Goal: Transaction & Acquisition: Purchase product/service

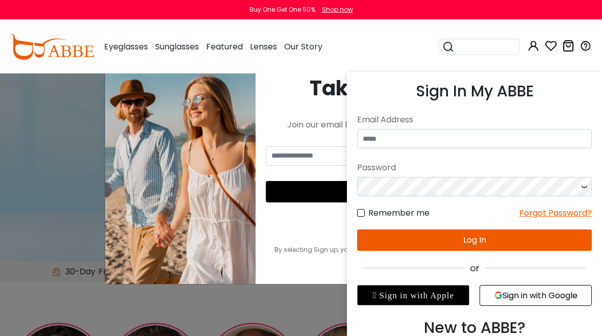
click at [406, 132] on input "email" at bounding box center [474, 138] width 235 height 19
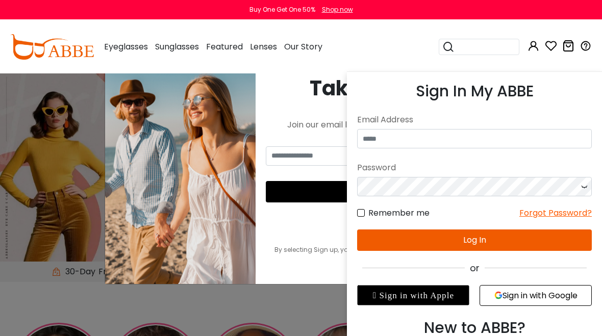
click at [417, 144] on input "email" at bounding box center [474, 138] width 235 height 19
click at [436, 142] on input "email" at bounding box center [474, 138] width 235 height 19
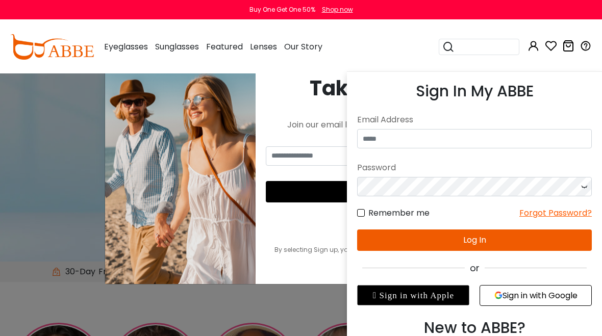
click at [409, 139] on input "email" at bounding box center [474, 138] width 235 height 19
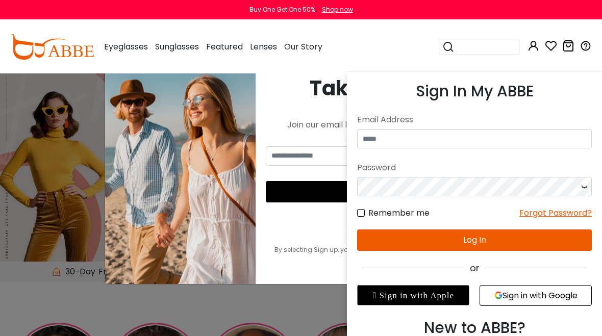
click at [415, 129] on input "email" at bounding box center [474, 138] width 235 height 19
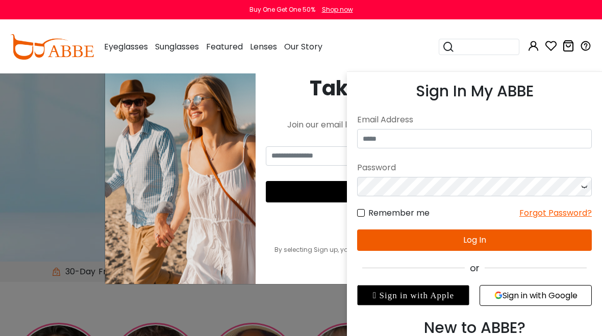
click at [463, 124] on div "Email Address" at bounding box center [474, 120] width 235 height 18
click at [463, 123] on div "Email Address" at bounding box center [474, 120] width 235 height 18
click at [476, 141] on input "email" at bounding box center [474, 138] width 235 height 19
click at [477, 138] on input "email" at bounding box center [474, 138] width 235 height 19
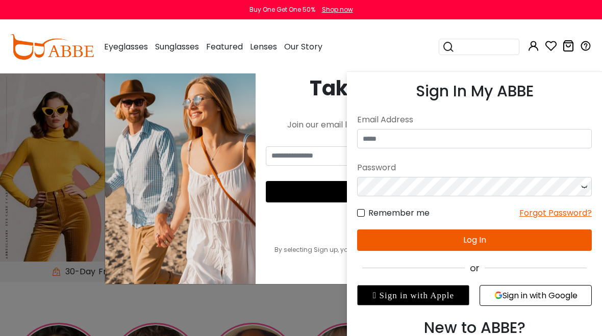
click at [387, 141] on input "email" at bounding box center [474, 138] width 235 height 19
click at [487, 236] on button "Log In" at bounding box center [474, 239] width 235 height 21
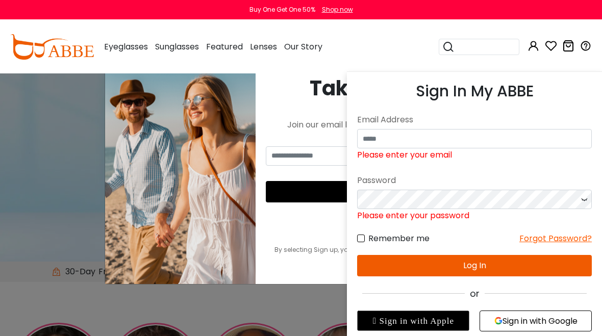
click at [389, 143] on input "email" at bounding box center [474, 138] width 235 height 19
click at [454, 159] on form "No match for email address and/or password. Please try again. Email Address Ple…" at bounding box center [474, 194] width 235 height 166
click at [424, 135] on input "email" at bounding box center [474, 138] width 235 height 19
click at [418, 140] on input "email" at bounding box center [474, 138] width 235 height 19
click at [426, 134] on input "email" at bounding box center [474, 138] width 235 height 19
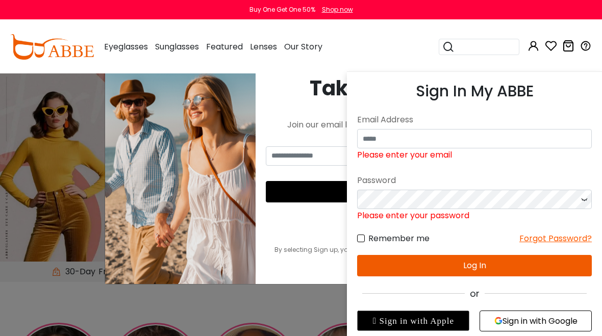
click at [400, 225] on div "Remember me Forgot Password?" at bounding box center [474, 233] width 235 height 23
click at [494, 82] on h3 "Sign In My ABBE" at bounding box center [474, 91] width 235 height 18
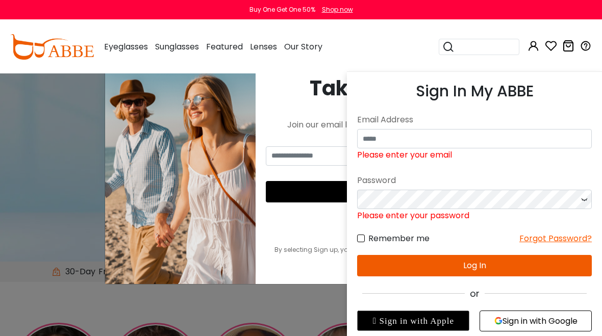
click at [547, 328] on button "Sign in with Google" at bounding box center [535, 321] width 112 height 21
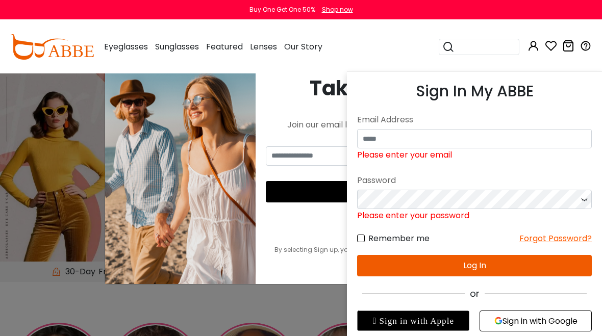
click at [548, 330] on button "Sign in with Google" at bounding box center [535, 321] width 112 height 21
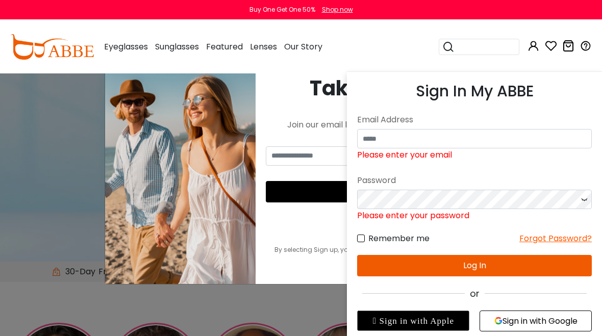
click at [369, 230] on div "Remember me Forgot Password?" at bounding box center [474, 233] width 235 height 23
click at [466, 139] on input "email" at bounding box center [474, 138] width 235 height 19
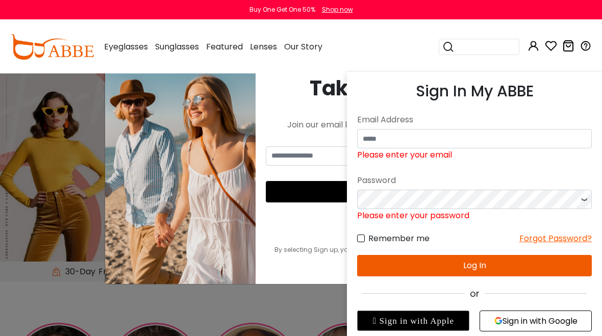
click at [531, 145] on input "email" at bounding box center [474, 138] width 235 height 19
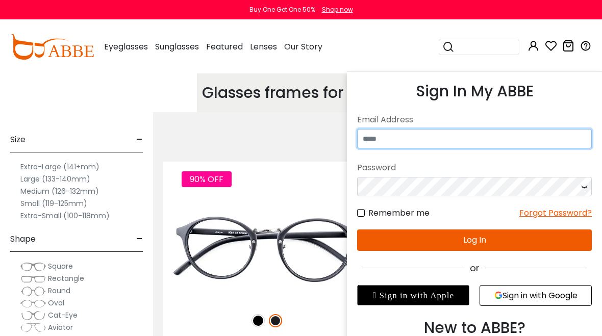
click at [464, 136] on input "email" at bounding box center [474, 138] width 235 height 19
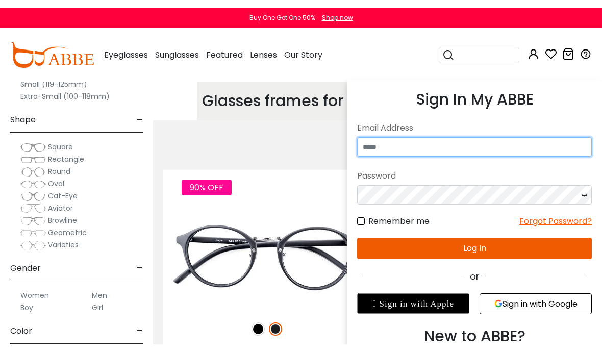
scroll to position [0, 13]
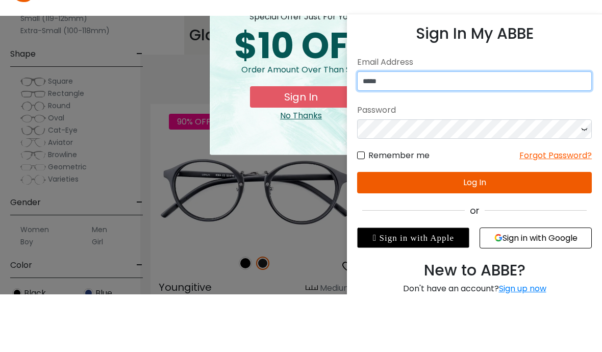
type input "*****"
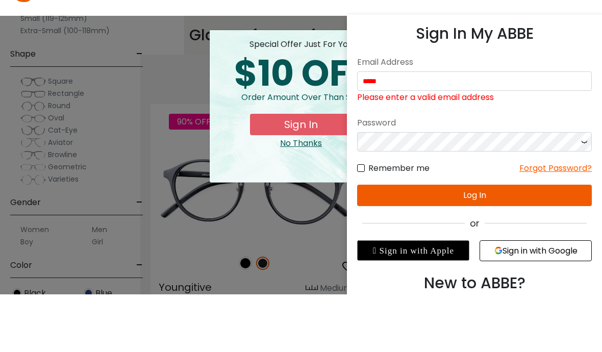
scroll to position [58, 13]
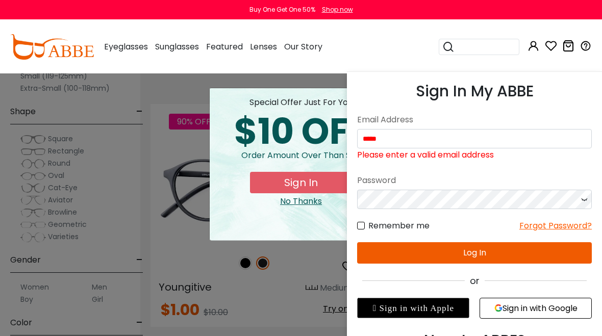
click at [398, 130] on input "*****" at bounding box center [474, 138] width 235 height 19
click at [284, 188] on button "Sign In" at bounding box center [301, 182] width 102 height 21
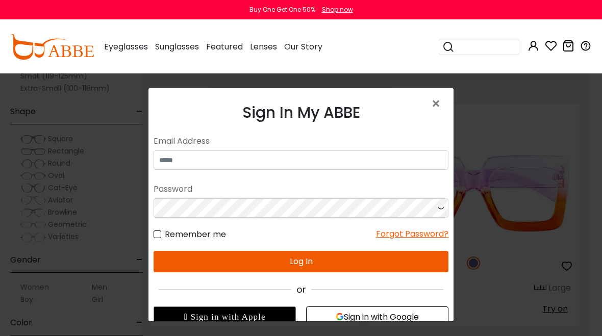
click at [448, 134] on div "Email Address" at bounding box center [301, 141] width 295 height 18
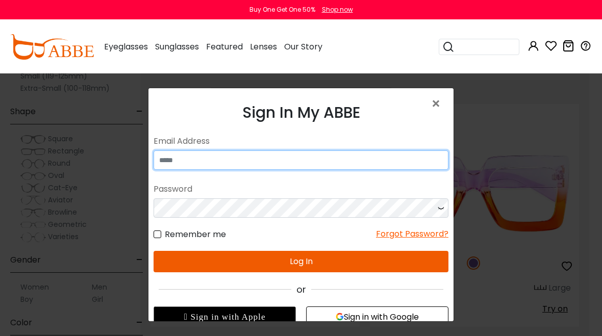
click at [203, 159] on input "email" at bounding box center [301, 159] width 295 height 19
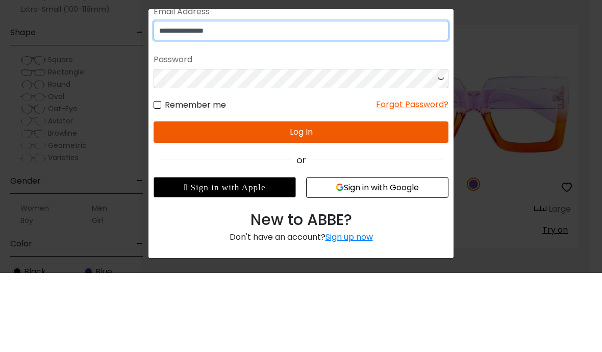
scroll to position [50, 0]
type input "**********"
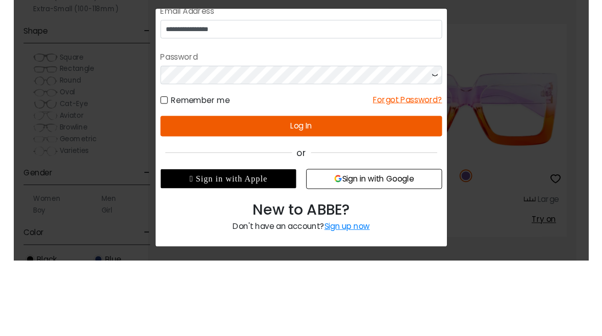
scroll to position [137, 13]
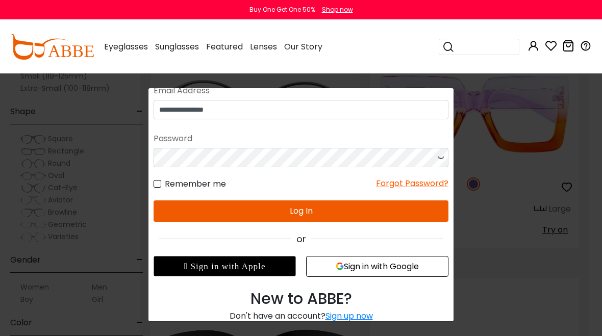
click at [304, 212] on button "Log In" at bounding box center [301, 210] width 295 height 21
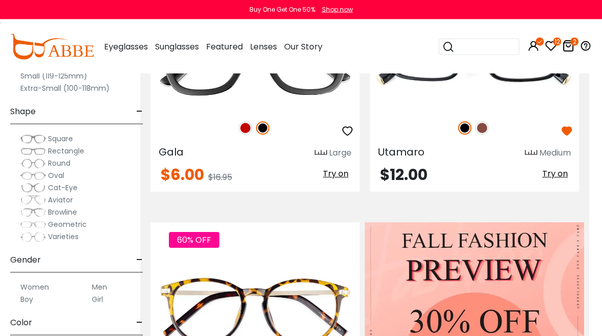
scroll to position [435, 13]
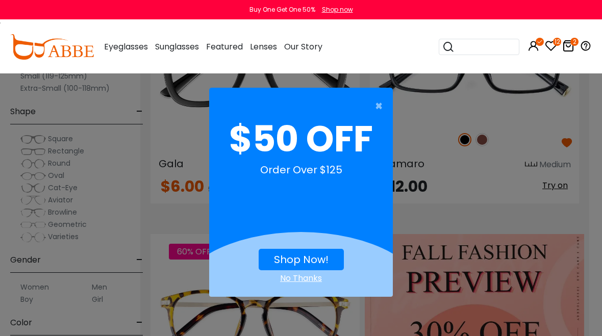
click at [380, 105] on span "×" at bounding box center [381, 106] width 13 height 20
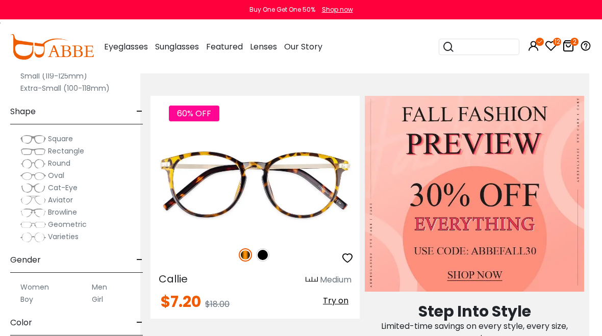
scroll to position [572, 13]
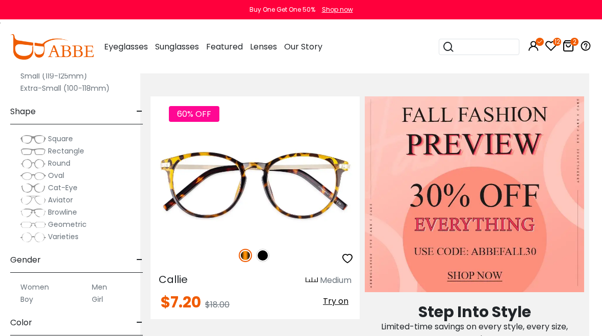
click at [335, 299] on span "Try on" at bounding box center [335, 301] width 25 height 12
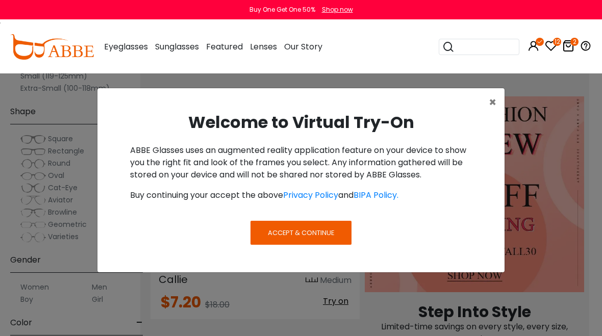
click at [323, 233] on span "Accept & Continue" at bounding box center [301, 233] width 66 height 10
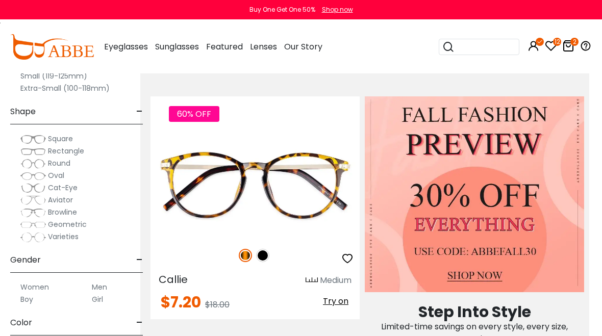
click at [339, 301] on span "Try on" at bounding box center [335, 301] width 25 height 12
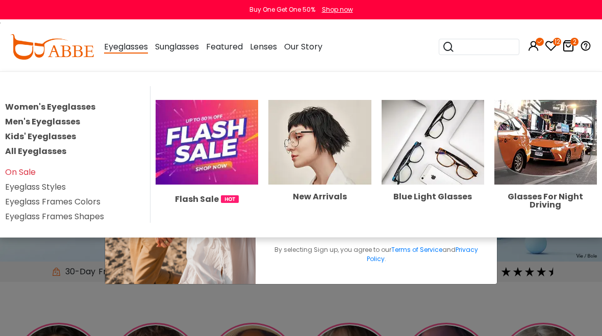
click at [24, 105] on link "Women's Eyeglasses" at bounding box center [50, 107] width 90 height 12
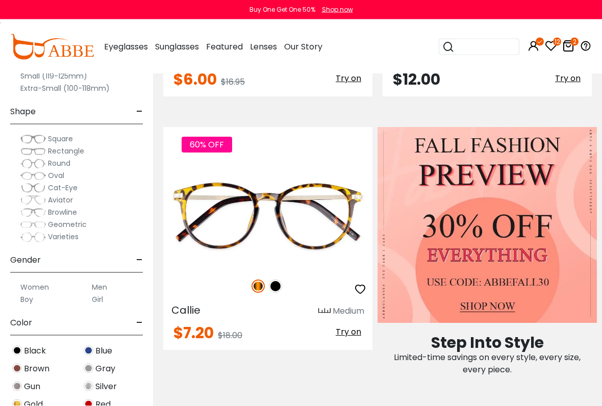
scroll to position [554, 0]
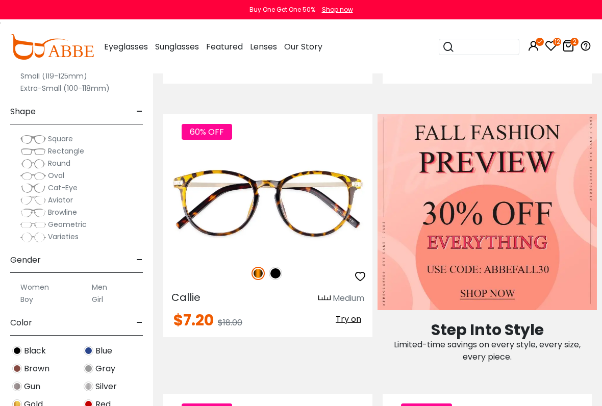
click at [251, 278] on div "60% OFF" at bounding box center [267, 273] width 209 height 21
click at [353, 324] on button "Try on" at bounding box center [349, 319] width 32 height 13
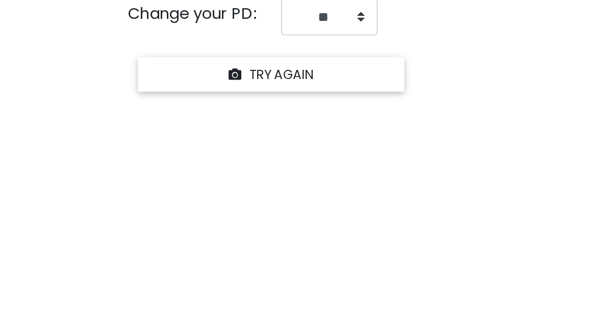
scroll to position [676, 0]
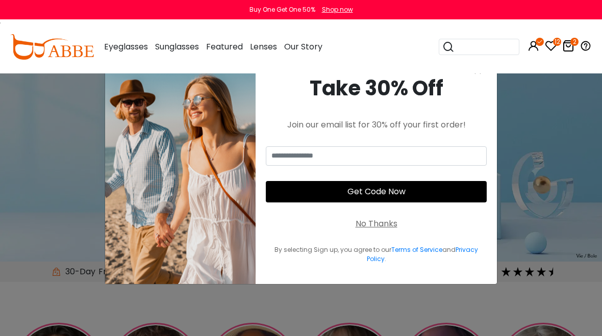
click at [134, 35] on div "Eyeglasses Women's Eyeglasses Men's Eyeglasses Kids' Eyeglasses All Eyeglasses …" at bounding box center [126, 46] width 44 height 51
click at [128, 39] on div "Eyeglasses Women's Eyeglasses Men's Eyeglasses Kids' Eyeglasses All Eyeglasses …" at bounding box center [126, 46] width 44 height 51
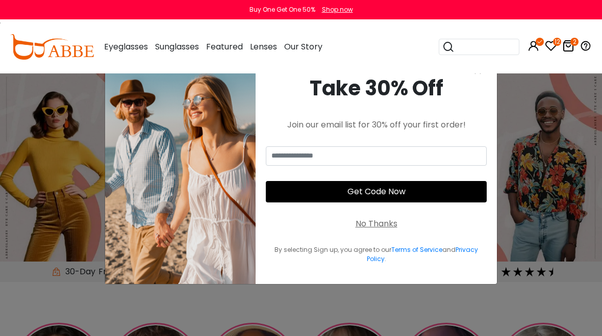
click at [116, 36] on div "Eyeglasses Women's Eyeglasses Men's Eyeglasses Kids' Eyeglasses All Eyeglasses …" at bounding box center [126, 46] width 44 height 51
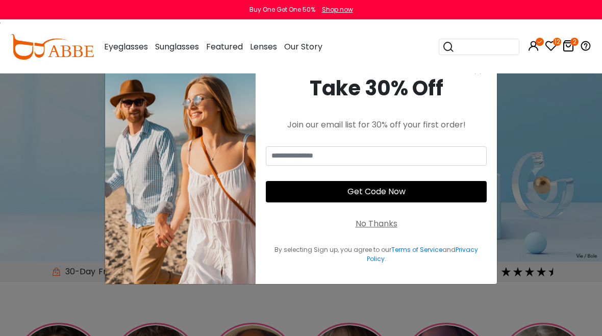
click at [112, 36] on div "Eyeglasses Women's Eyeglasses Men's Eyeglasses Kids' Eyeglasses All Eyeglasses …" at bounding box center [126, 46] width 44 height 51
click at [102, 41] on div "Eyeglasses Women's Eyeglasses Men's Eyeglasses Kids' Eyeglasses All Eyeglasses …" at bounding box center [210, 46] width 223 height 51
click at [379, 226] on div "No Thanks" at bounding box center [376, 224] width 42 height 12
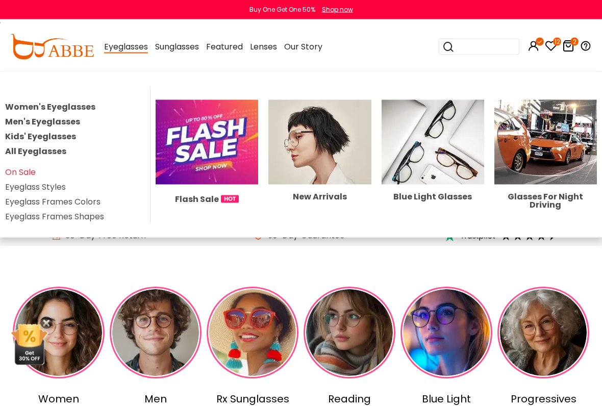
scroll to position [38, 0]
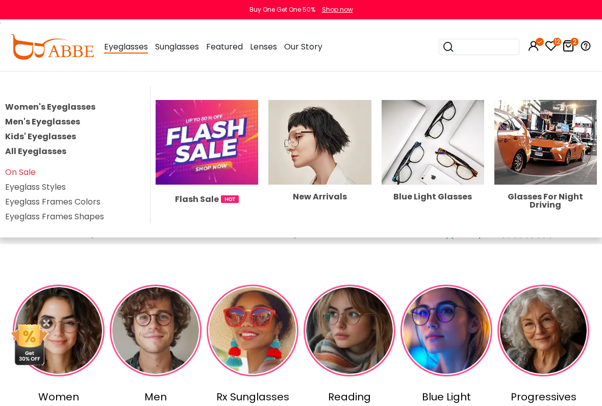
click at [79, 109] on link "Women's Eyeglasses" at bounding box center [50, 107] width 90 height 12
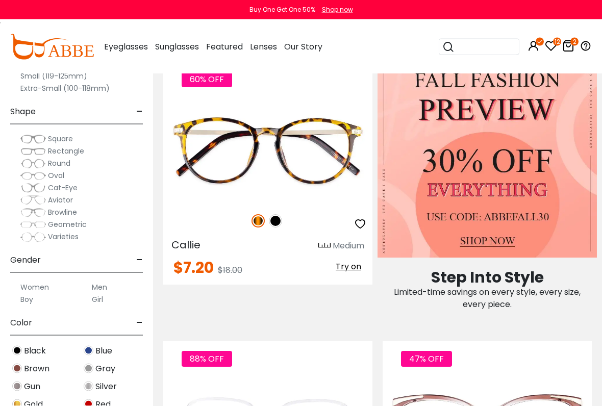
scroll to position [608, 0]
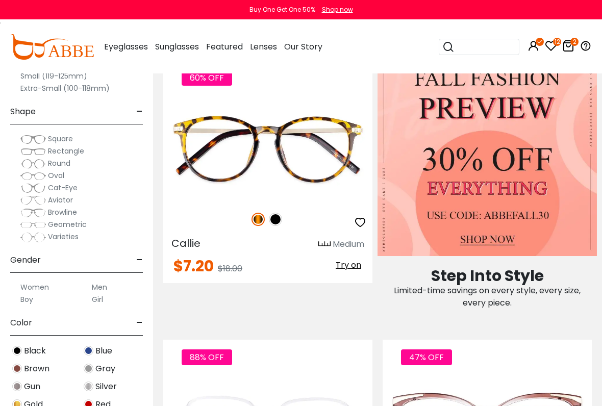
click at [279, 213] on div "60% OFF" at bounding box center [267, 219] width 209 height 21
click at [352, 265] on span "Try on" at bounding box center [348, 265] width 25 height 12
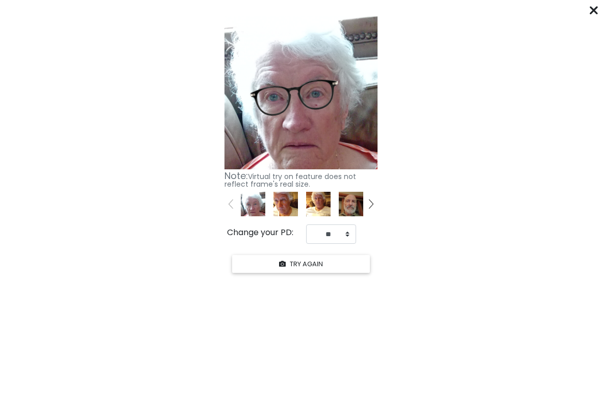
click at [591, 10] on icon at bounding box center [594, 10] width 8 height 8
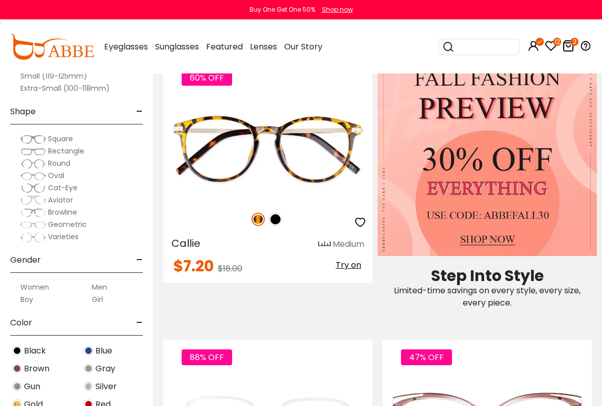
click at [365, 219] on icon "button" at bounding box center [360, 222] width 12 height 12
click at [357, 259] on span "Try on" at bounding box center [348, 265] width 25 height 12
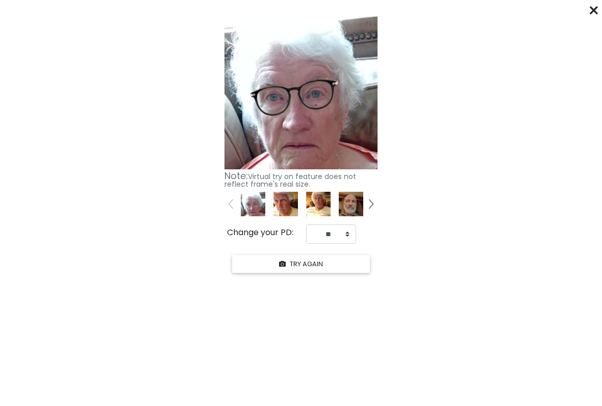
click at [592, 5] on div at bounding box center [594, 10] width 8 height 13
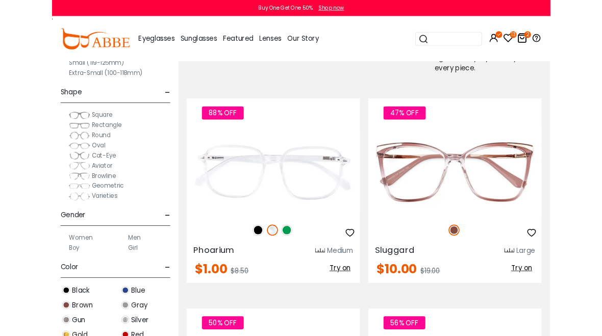
scroll to position [828, 2]
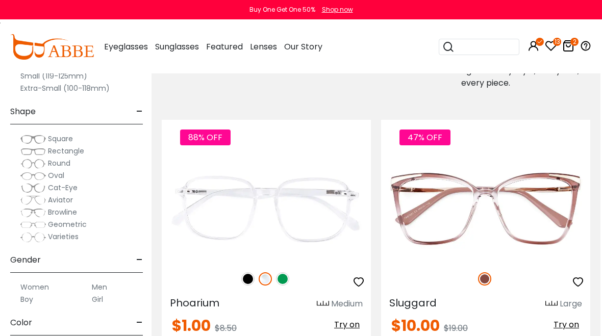
click at [575, 320] on span "Try on" at bounding box center [565, 325] width 25 height 12
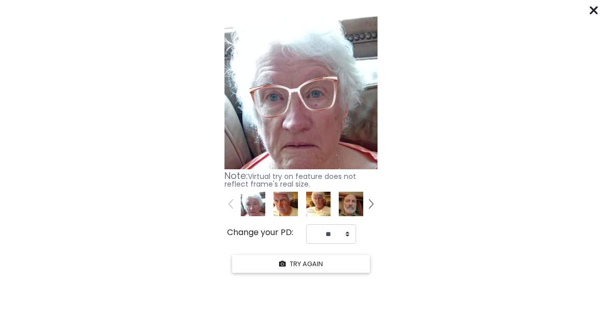
click at [589, 18] on from "Click "START YOUR TRY ON" to see previews with your face. START YOUR TRY ON Kee…" at bounding box center [301, 144] width 602 height 264
click at [599, 9] on div "****** Click "START YOUR TRY ON" to see previews with your face. START YOUR TRY…" at bounding box center [301, 168] width 602 height 336
click at [590, 10] on icon at bounding box center [594, 10] width 8 height 8
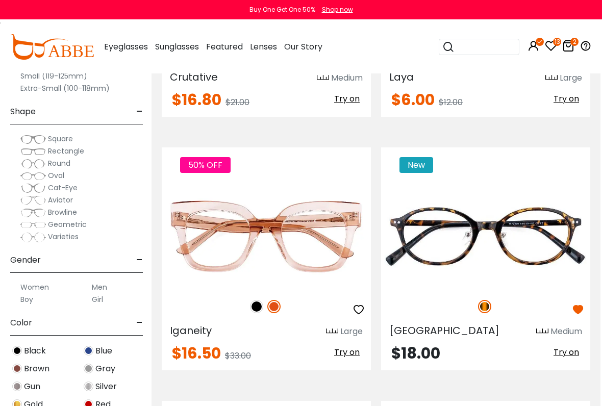
scroll to position [2317, 2]
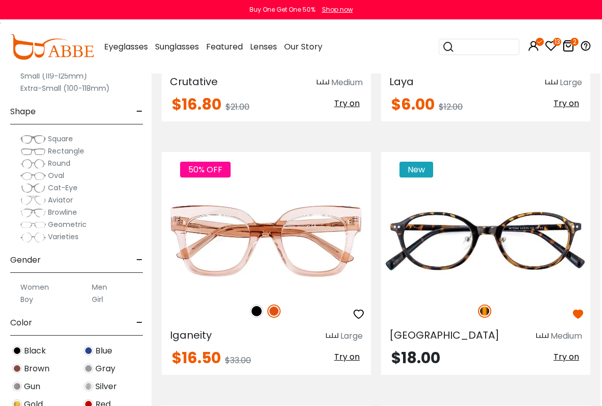
click at [573, 336] on span "Try on" at bounding box center [565, 357] width 25 height 12
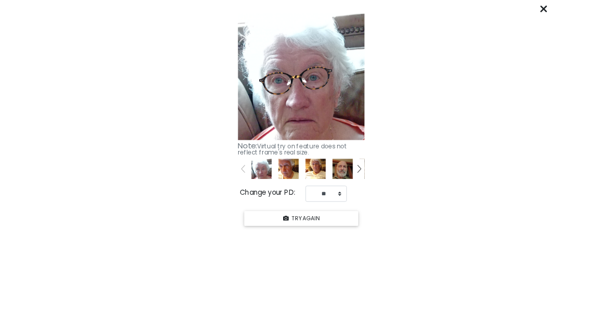
scroll to position [2345, 0]
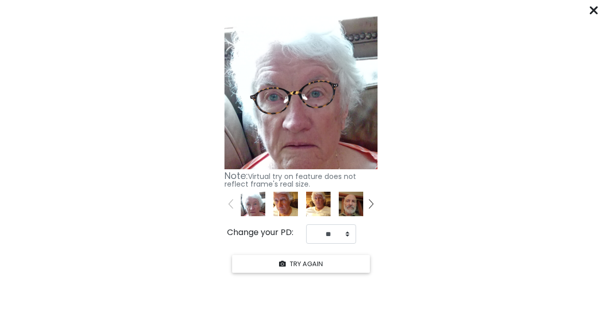
click at [597, 14] on div at bounding box center [594, 10] width 8 height 13
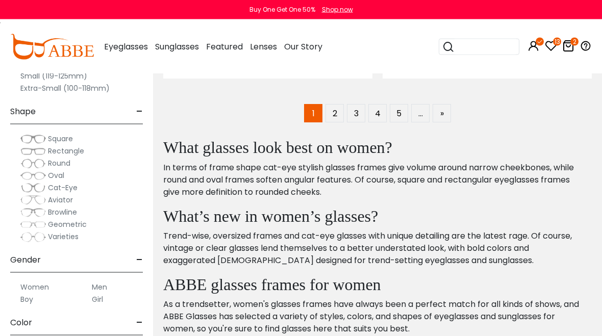
scroll to position [3861, 0]
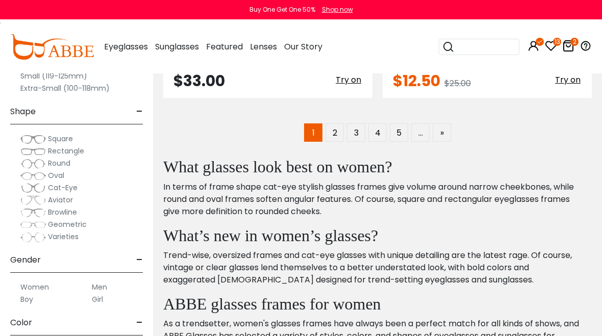
click at [339, 135] on link "2" at bounding box center [334, 132] width 18 height 18
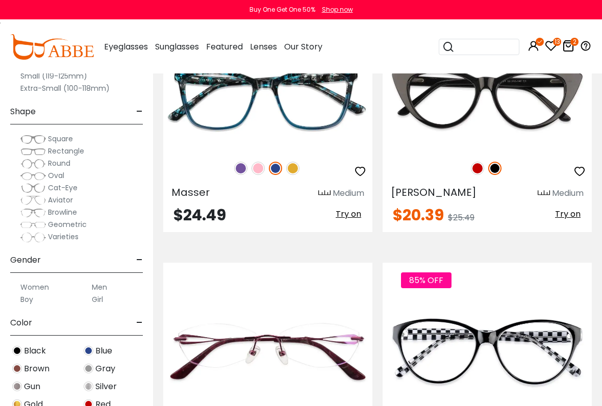
scroll to position [410, 0]
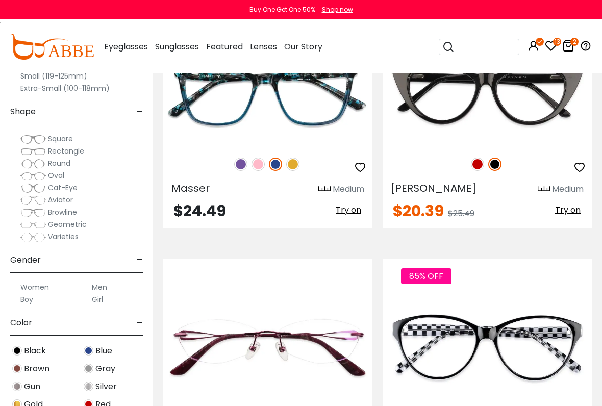
click at [363, 213] on button "Try on" at bounding box center [349, 209] width 32 height 13
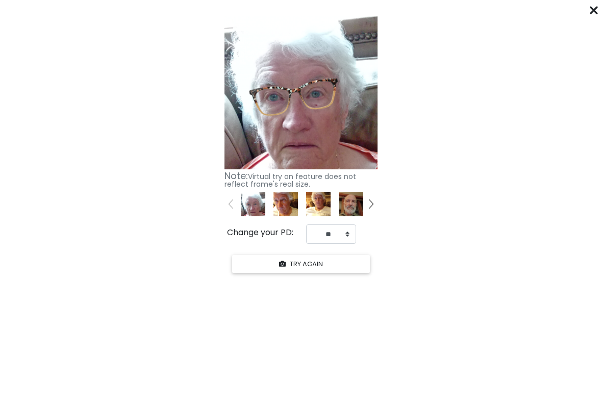
click at [595, 13] on icon at bounding box center [594, 10] width 8 height 8
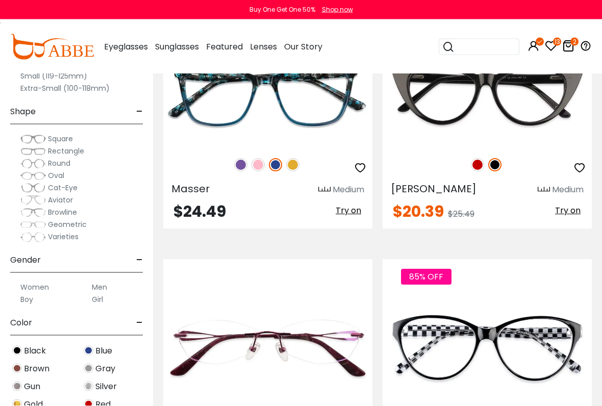
scroll to position [401, 0]
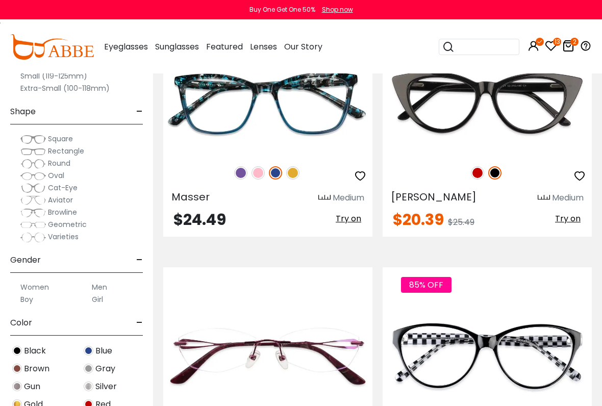
click at [359, 175] on icon "button" at bounding box center [360, 176] width 12 height 12
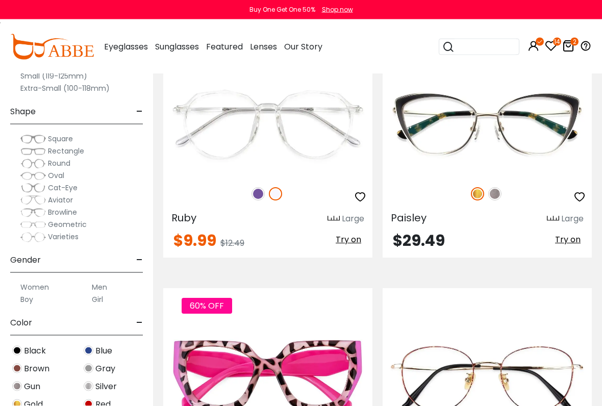
scroll to position [1136, 0]
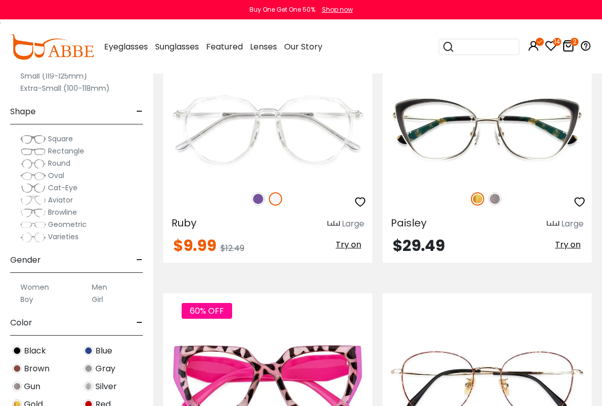
click at [576, 242] on span "Try on" at bounding box center [567, 245] width 25 height 12
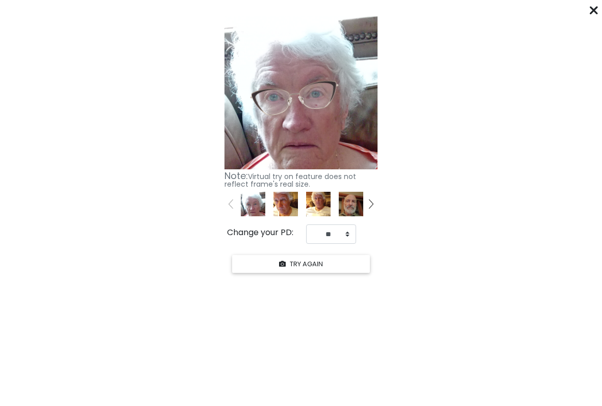
click at [593, 8] on icon at bounding box center [594, 10] width 8 height 8
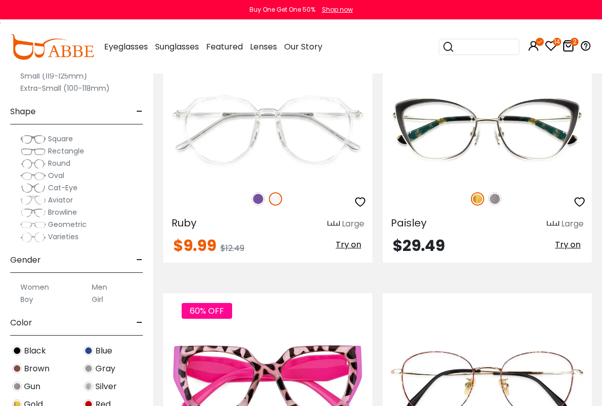
click at [578, 199] on icon "button" at bounding box center [579, 202] width 12 height 12
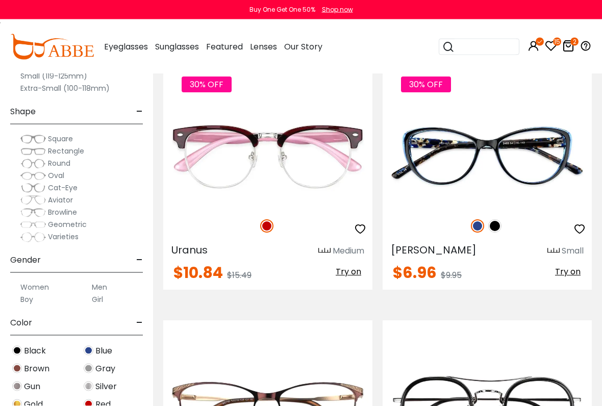
scroll to position [1616, 0]
click at [581, 229] on icon "button" at bounding box center [579, 229] width 12 height 12
click at [486, 223] on div "30% OFF" at bounding box center [486, 225] width 209 height 21
click at [500, 221] on div "30% OFF" at bounding box center [486, 225] width 209 height 21
click at [478, 229] on img at bounding box center [477, 225] width 13 height 13
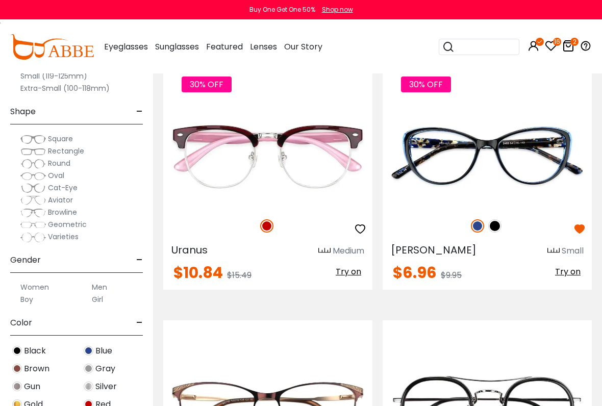
click at [576, 267] on span "Try on" at bounding box center [567, 272] width 25 height 12
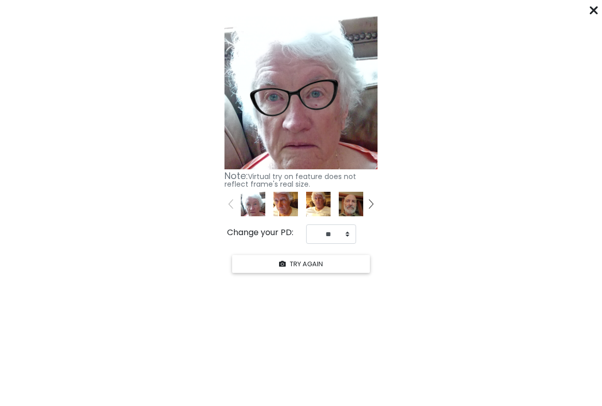
click at [597, 4] on div "****** Click "START YOUR TRY ON" to see previews with your face. START YOUR TRY…" at bounding box center [301, 203] width 602 height 406
click at [597, 4] on div at bounding box center [594, 10] width 8 height 13
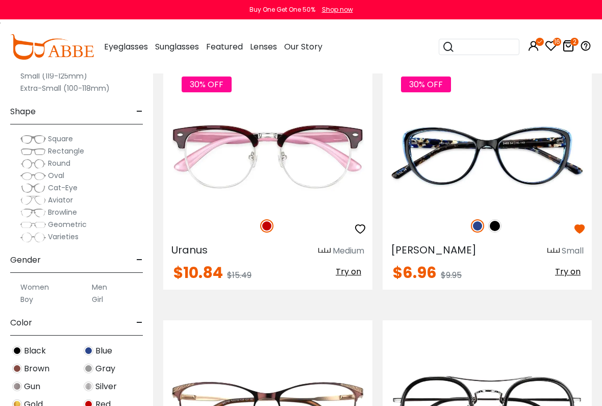
click at [586, 224] on button "button" at bounding box center [579, 228] width 18 height 19
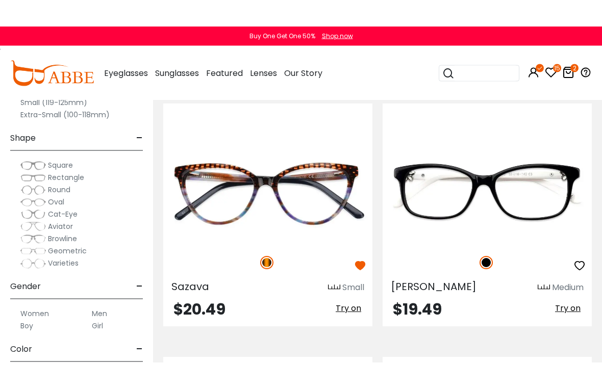
scroll to position [2107, 0]
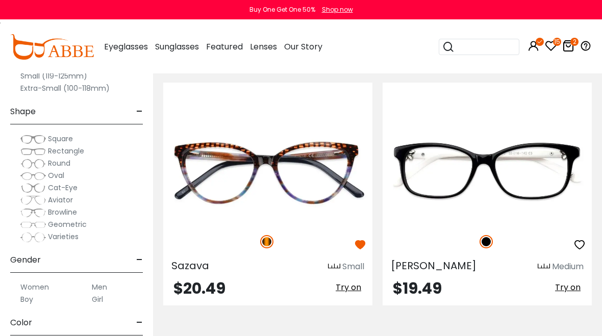
click at [575, 284] on span "Try on" at bounding box center [567, 288] width 25 height 12
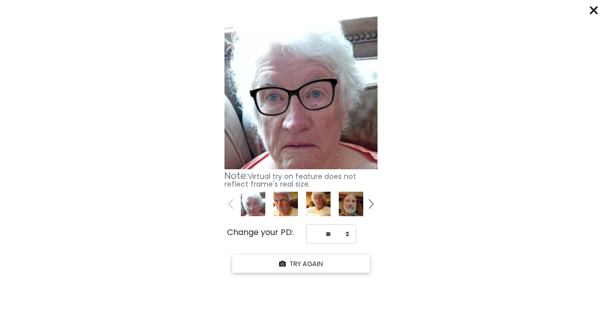
click at [599, 4] on div "****** Click "START YOUR TRY ON" to see previews with your face. START YOUR TRY…" at bounding box center [301, 168] width 602 height 336
click at [597, 6] on div at bounding box center [594, 10] width 8 height 13
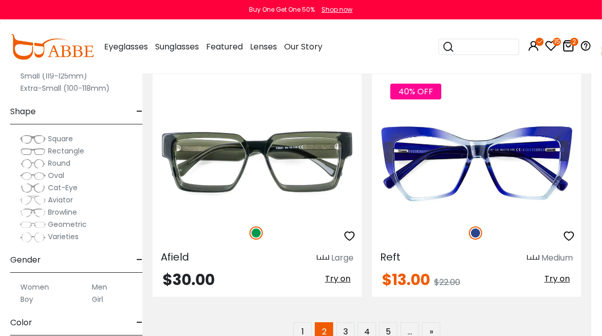
scroll to position [3650, 0]
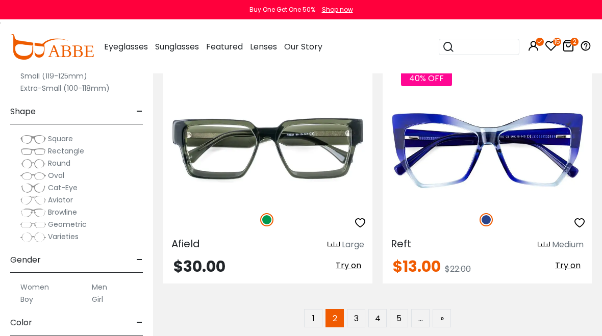
click at [346, 260] on span "Try on" at bounding box center [348, 266] width 25 height 12
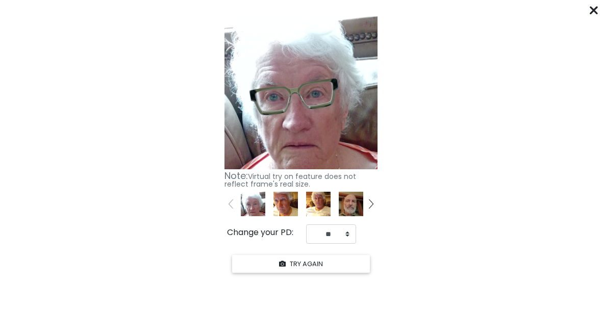
click at [595, 4] on div "****** Click "START YOUR TRY ON" to see previews with your face. START YOUR TRY…" at bounding box center [301, 168] width 602 height 336
click at [598, 7] on div "****** Click "START YOUR TRY ON" to see previews with your face. START YOUR TRY…" at bounding box center [301, 168] width 602 height 336
click at [596, 8] on icon at bounding box center [594, 10] width 8 height 8
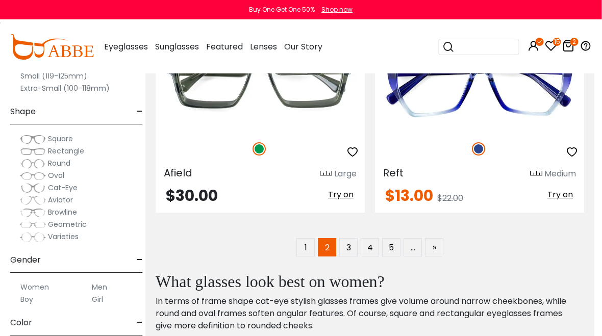
scroll to position [3720, 8]
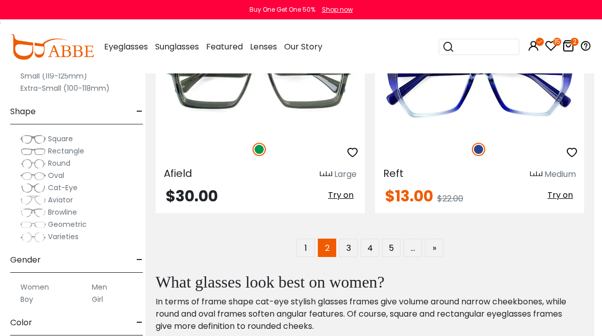
click at [351, 247] on link "3" at bounding box center [348, 248] width 18 height 18
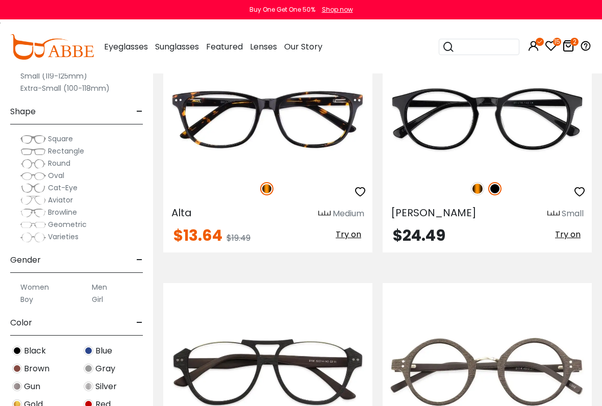
scroll to position [1669, 0]
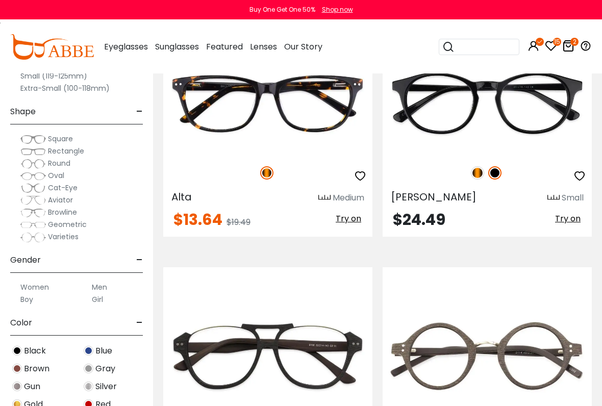
click at [355, 219] on span "Try on" at bounding box center [348, 219] width 25 height 12
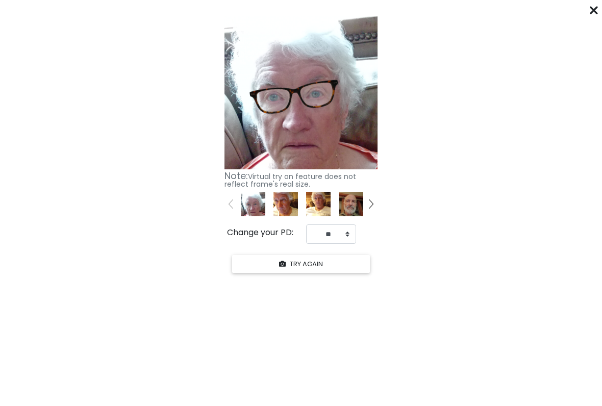
click at [596, 6] on icon at bounding box center [594, 10] width 8 height 8
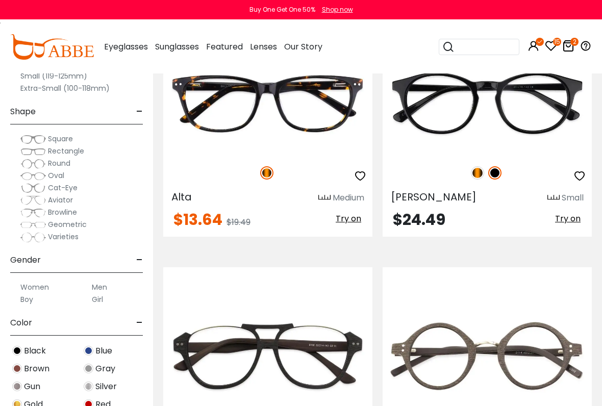
click at [356, 174] on icon "button" at bounding box center [360, 176] width 12 height 12
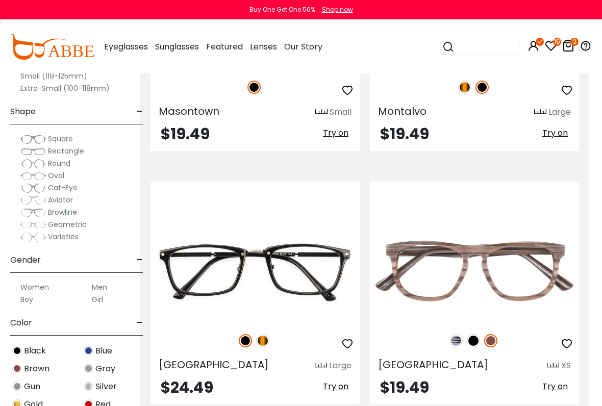
scroll to position [2518, 13]
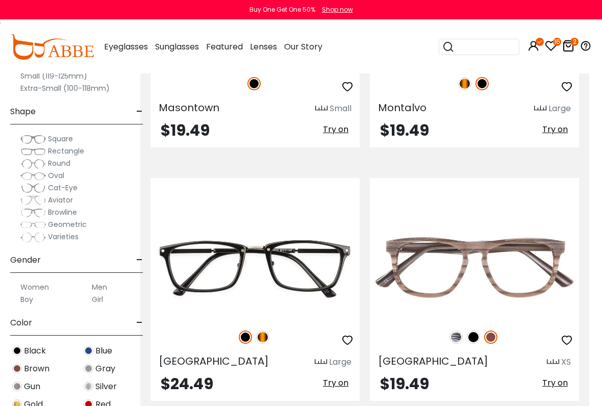
click at [472, 336] on img at bounding box center [473, 336] width 13 height 13
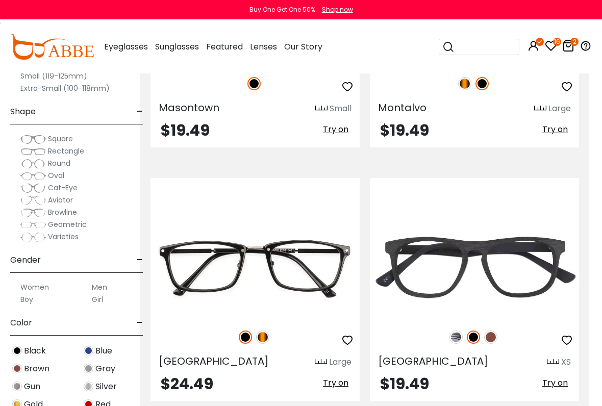
click at [455, 336] on img at bounding box center [455, 336] width 13 height 13
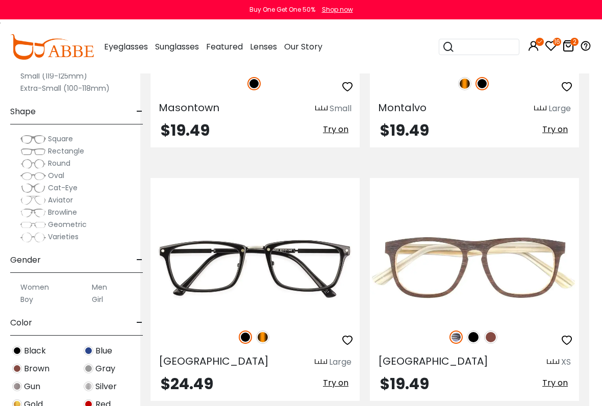
click at [489, 335] on img at bounding box center [490, 336] width 13 height 13
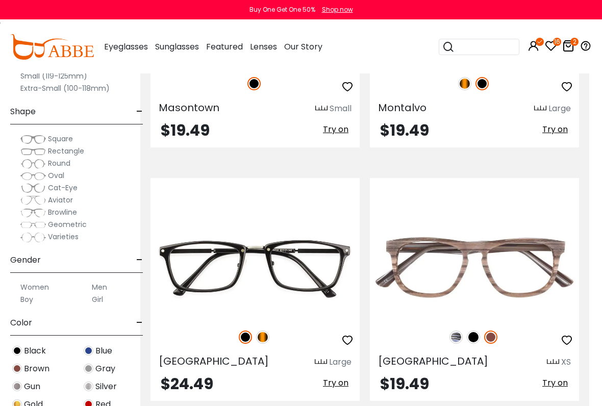
click at [559, 336] on div "Readsboro XS $19.49 Try on" at bounding box center [474, 289] width 209 height 223
click at [555, 336] on span "Try on" at bounding box center [554, 383] width 25 height 12
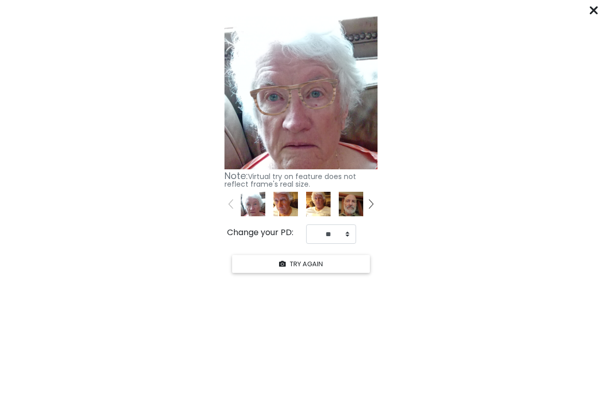
click at [595, 11] on icon at bounding box center [594, 10] width 8 height 8
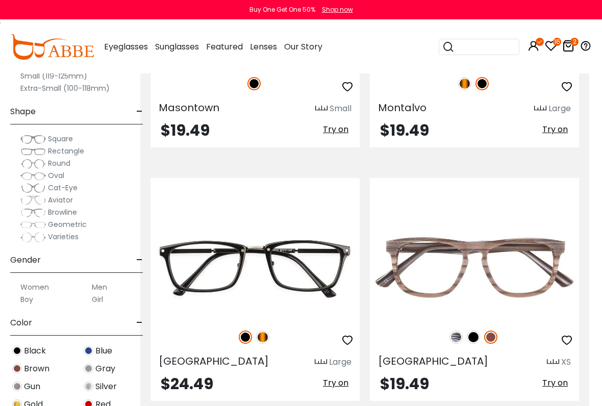
click at [563, 335] on icon "button" at bounding box center [566, 340] width 12 height 12
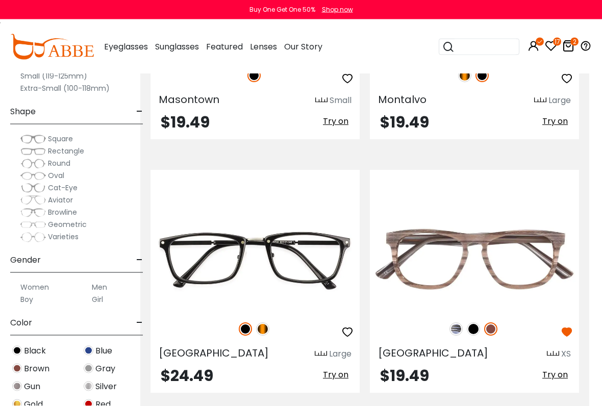
scroll to position [2525, 13]
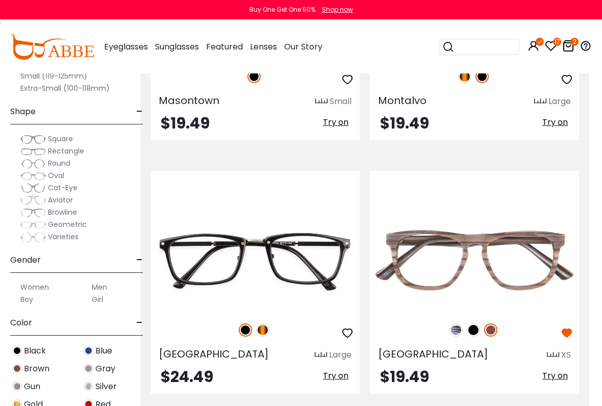
click at [347, 336] on span "Try on" at bounding box center [335, 376] width 25 height 12
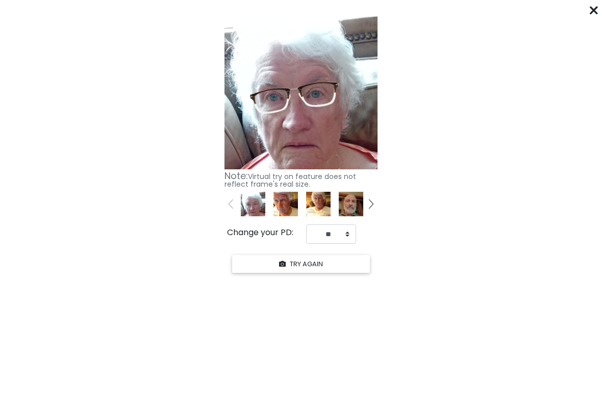
click at [593, 11] on icon at bounding box center [594, 10] width 8 height 8
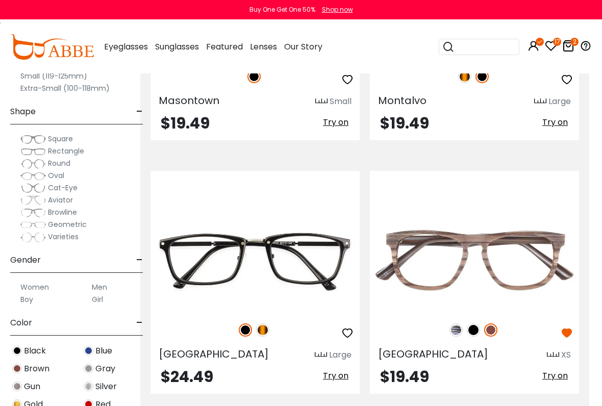
click at [237, 322] on div at bounding box center [254, 329] width 209 height 21
click at [252, 336] on div "Norway Large $24.49 Try on" at bounding box center [254, 282] width 209 height 223
click at [335, 336] on span "Try on" at bounding box center [335, 376] width 25 height 12
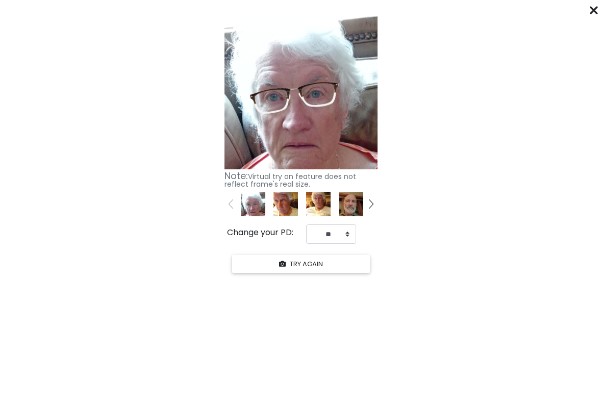
click at [597, 7] on icon at bounding box center [594, 10] width 8 height 8
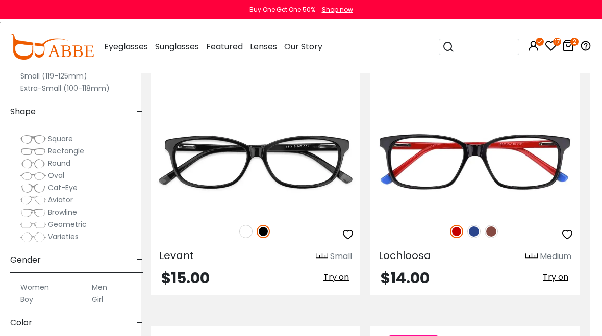
scroll to position [3384, 12]
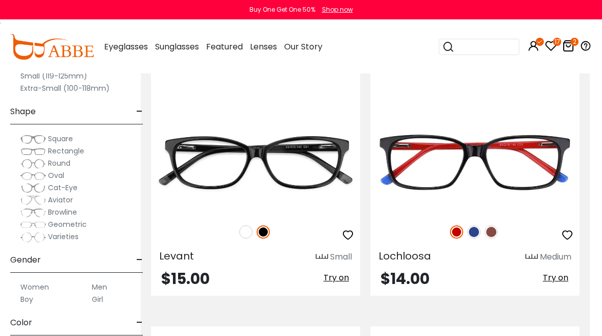
click at [562, 282] on span "Try on" at bounding box center [555, 278] width 25 height 12
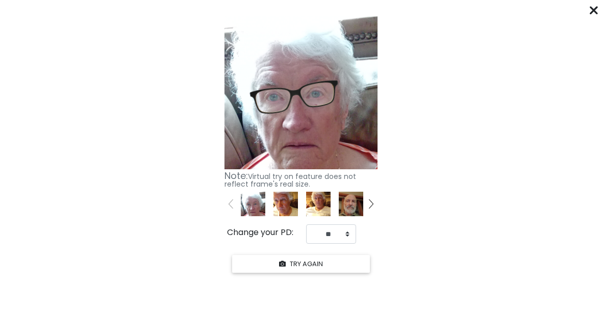
click at [591, 10] on icon at bounding box center [594, 10] width 8 height 8
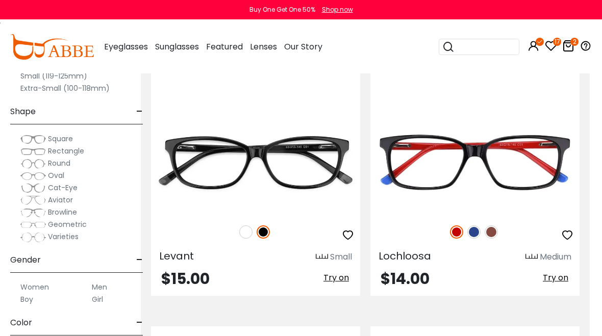
click at [0, 0] on img at bounding box center [0, 0] width 0 height 0
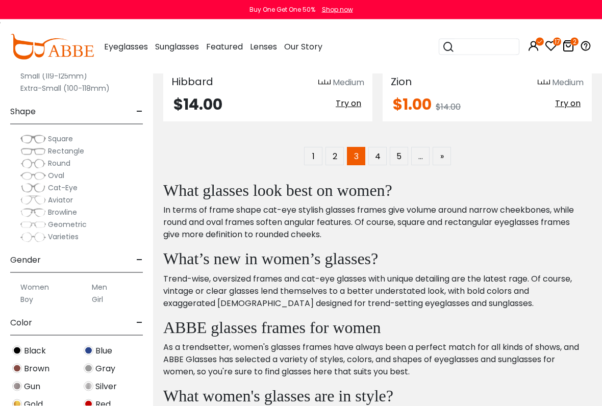
scroll to position [3812, 0]
click at [381, 155] on link "4" at bounding box center [377, 156] width 18 height 18
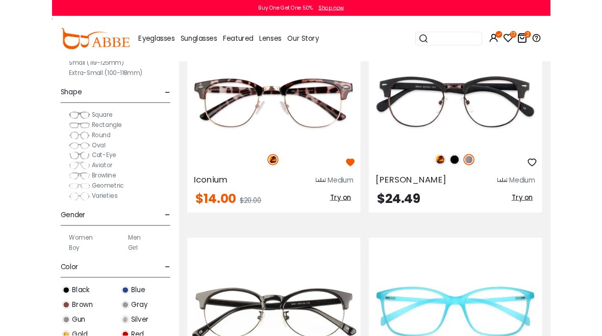
scroll to position [885, 0]
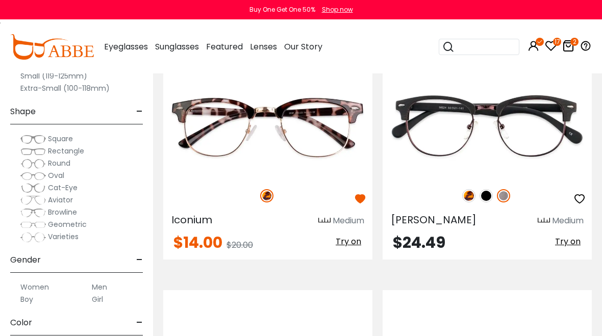
click at [348, 236] on span "Try on" at bounding box center [348, 242] width 25 height 12
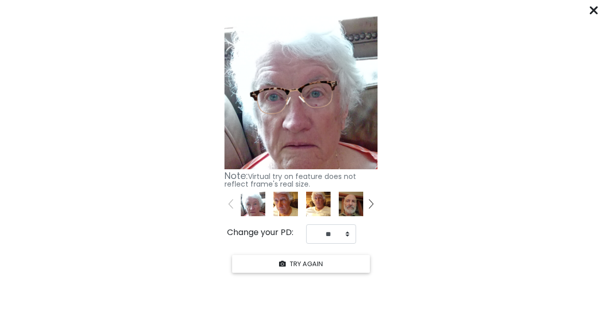
click at [596, 9] on icon at bounding box center [594, 10] width 8 height 8
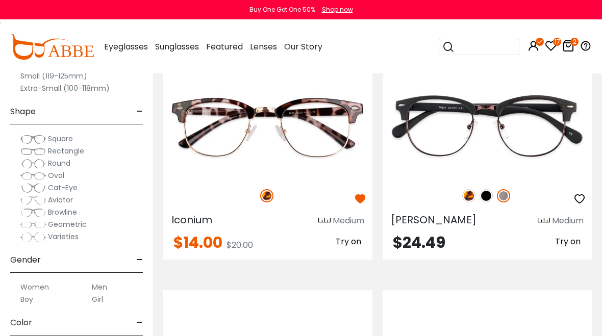
click at [0, 0] on img at bounding box center [0, 0] width 0 height 0
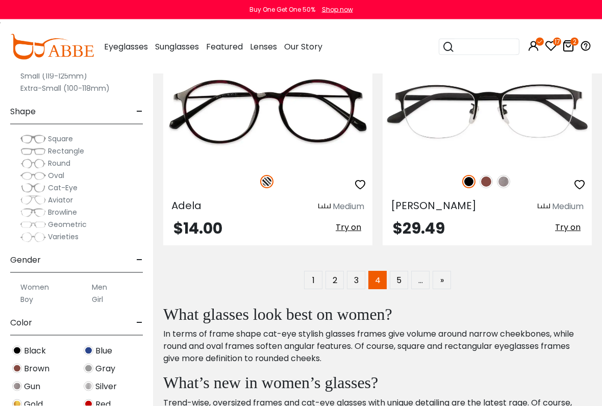
scroll to position [3688, 0]
click at [392, 284] on link "5" at bounding box center [399, 280] width 18 height 18
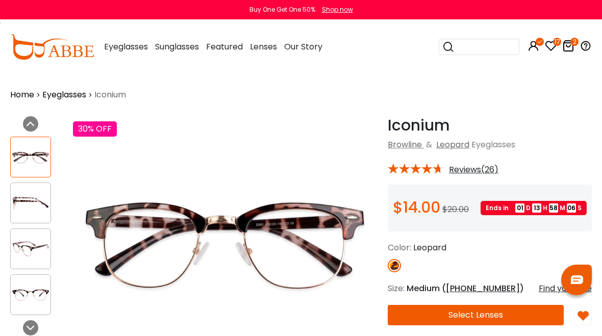
click at [323, 288] on img at bounding box center [225, 242] width 304 height 253
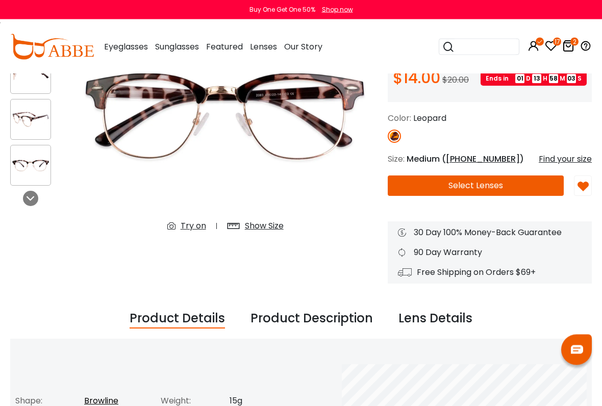
scroll to position [130, 0]
click at [585, 186] on img at bounding box center [582, 186] width 11 height 11
click at [588, 185] on img at bounding box center [582, 186] width 11 height 11
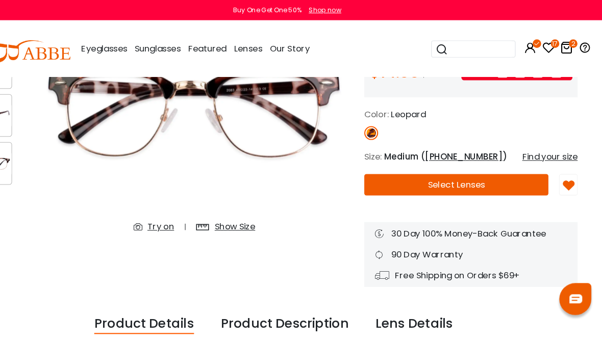
scroll to position [136, 13]
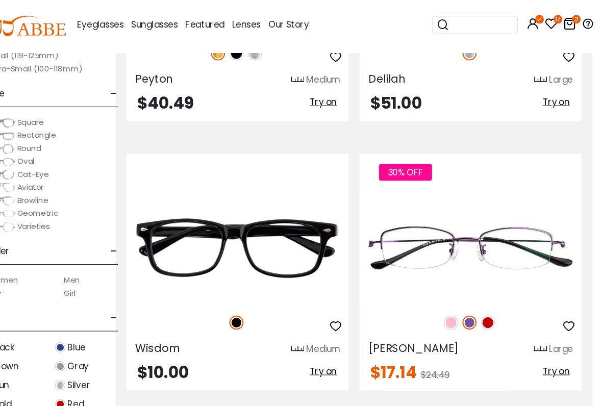
scroll to position [2784, 12]
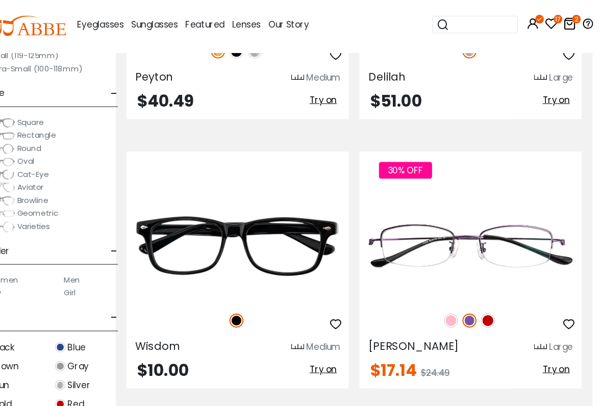
click at [543, 342] on span "Try on" at bounding box center [555, 371] width 25 height 12
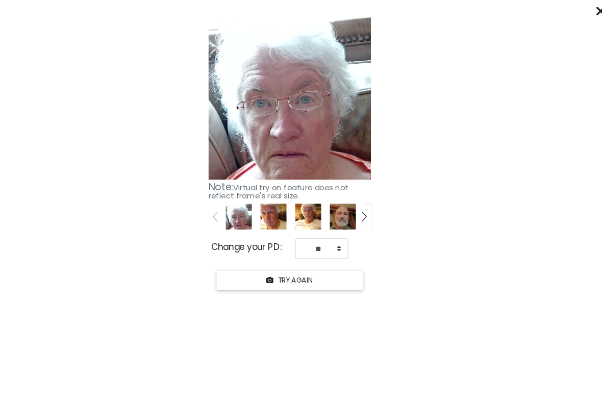
scroll to position [2761, 12]
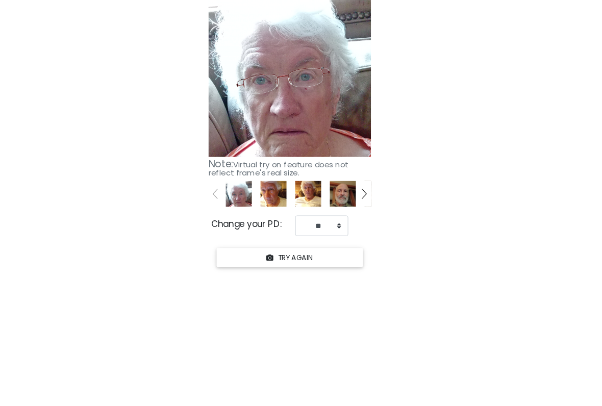
click at [147, 84] on from "Click "START YOUR TRY ON" to see previews with your face. START YOUR TRY ON Kee…" at bounding box center [301, 144] width 602 height 264
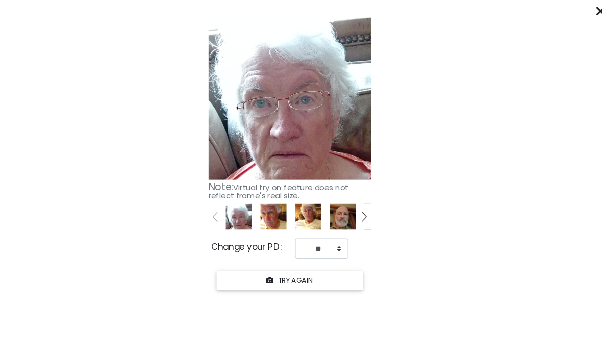
scroll to position [2627, 12]
click at [552, 8] on div "****** Click "START YOUR TRY ON" to see previews with your face. START YOUR TRY…" at bounding box center [301, 171] width 602 height 342
click at [590, 10] on icon at bounding box center [594, 10] width 8 height 8
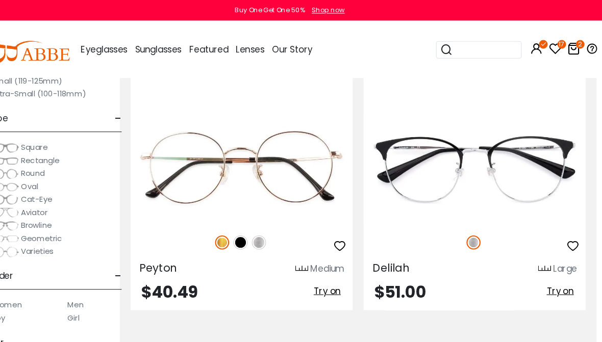
click at [563, 9] on div "Buy One Get One 50% Shop now" at bounding box center [301, 9] width 602 height 19
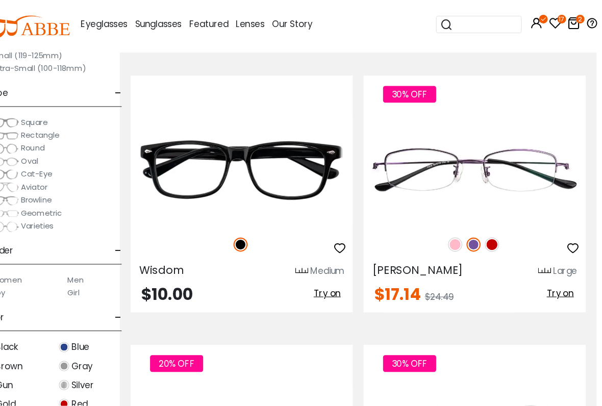
scroll to position [2855, 12]
click at [558, 247] on button "button" at bounding box center [567, 256] width 18 height 19
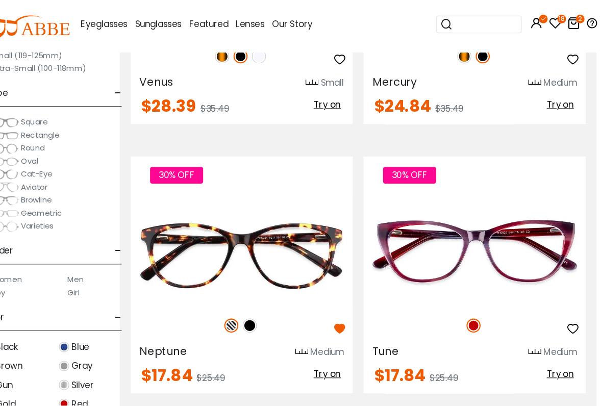
scroll to position [3285, 12]
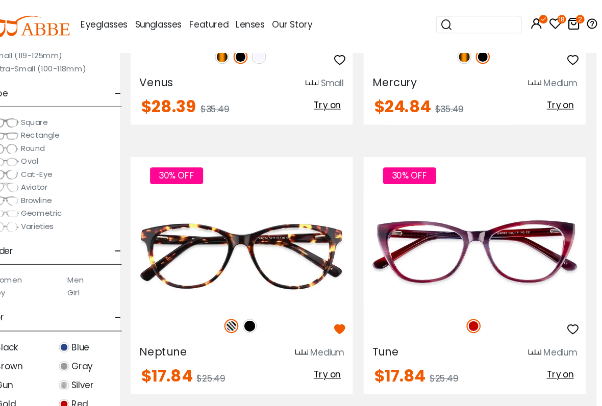
click at [323, 342] on span "Try on" at bounding box center [335, 376] width 25 height 12
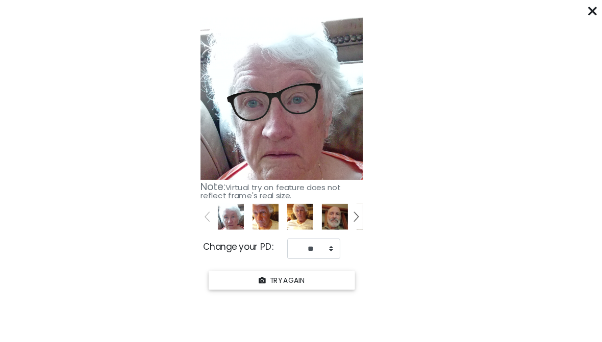
scroll to position [3143, 13]
click at [552, 11] on div "****** Click "START YOUR TRY ON" to see previews with your face. START YOUR TRY…" at bounding box center [301, 171] width 602 height 342
click at [590, 10] on icon at bounding box center [594, 10] width 8 height 8
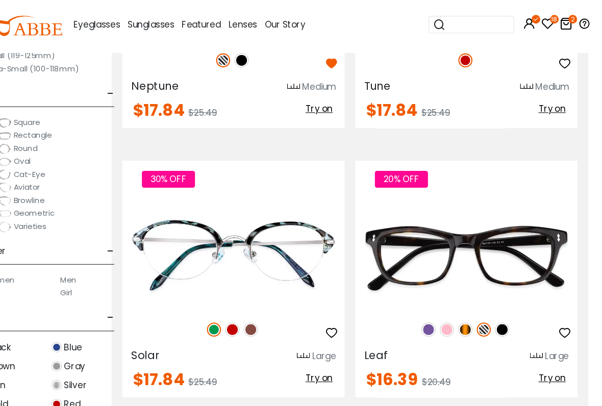
scroll to position [3537, 13]
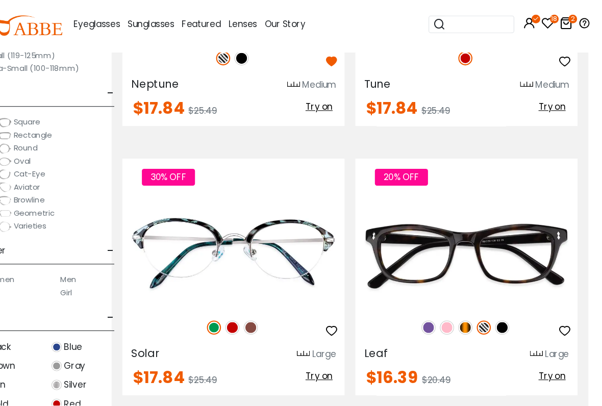
click at [323, 342] on span "Try on" at bounding box center [335, 378] width 25 height 12
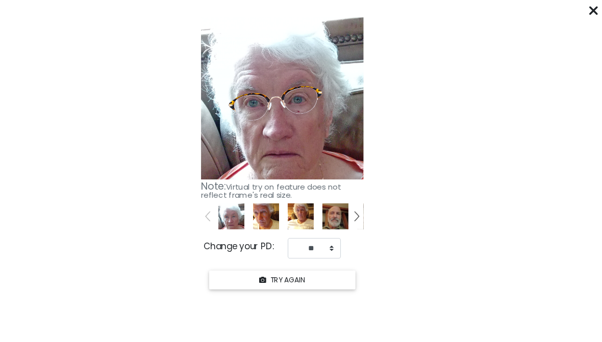
scroll to position [3499, 13]
click at [553, 8] on div "****** Click "START YOUR TRY ON" to see previews with your face. START YOUR TRY…" at bounding box center [301, 171] width 602 height 342
click at [590, 10] on icon at bounding box center [594, 10] width 8 height 8
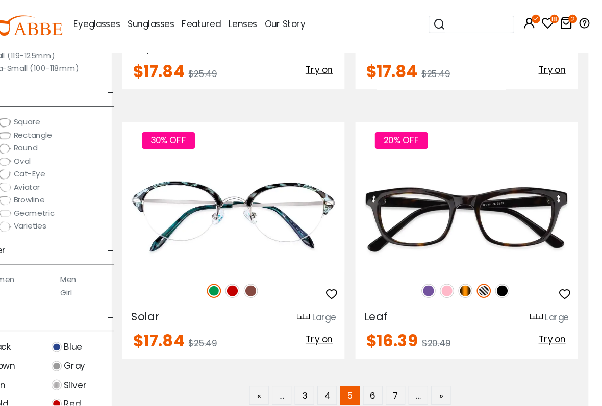
scroll to position [3577, 13]
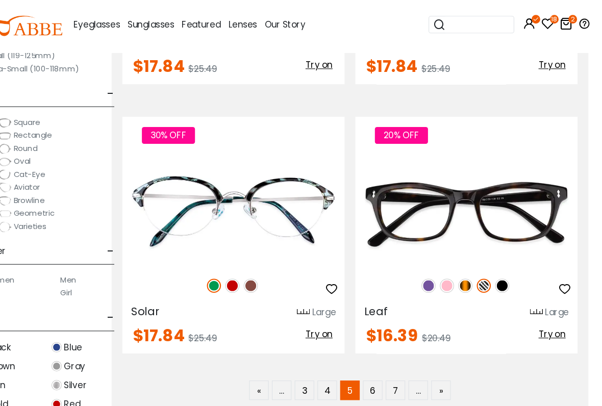
click at [338, 286] on button "button" at bounding box center [347, 295] width 18 height 19
click at [247, 286] on img at bounding box center [253, 292] width 13 height 13
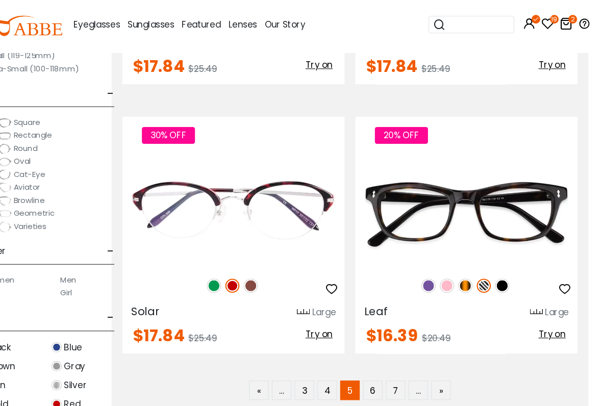
click at [265, 286] on img at bounding box center [271, 292] width 13 height 13
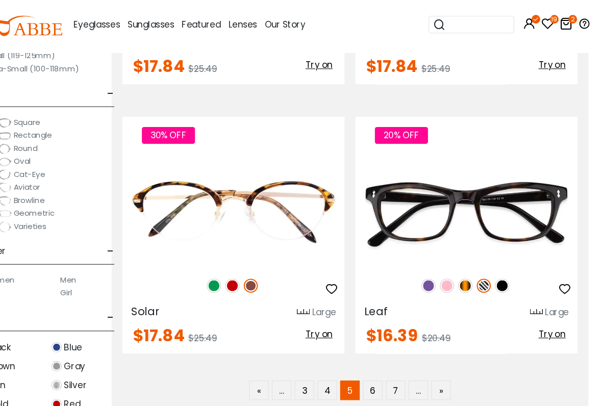
click at [233, 332] on div "$17.84 $25.49 Try on" at bounding box center [254, 340] width 209 height 16
click at [210, 308] on div "Solar Large" at bounding box center [254, 316] width 209 height 16
click at [247, 286] on img at bounding box center [253, 292] width 13 height 13
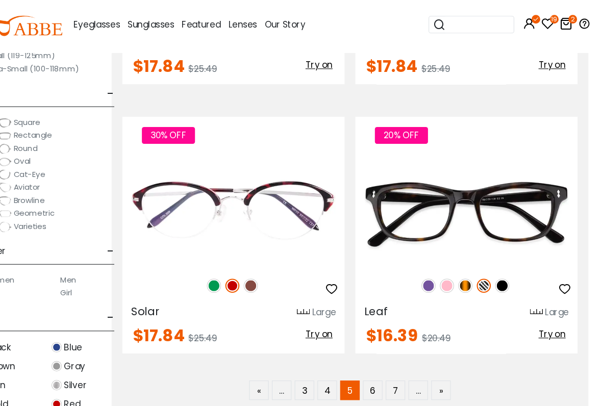
click at [230, 286] on img at bounding box center [236, 292] width 13 height 13
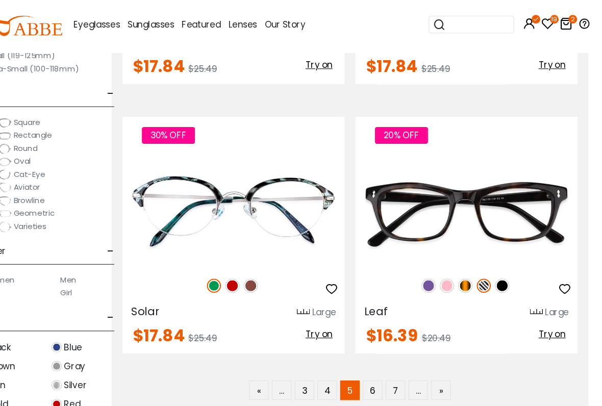
click at [341, 290] on icon "button" at bounding box center [347, 296] width 12 height 12
click at [323, 333] on span "Try on" at bounding box center [335, 339] width 25 height 12
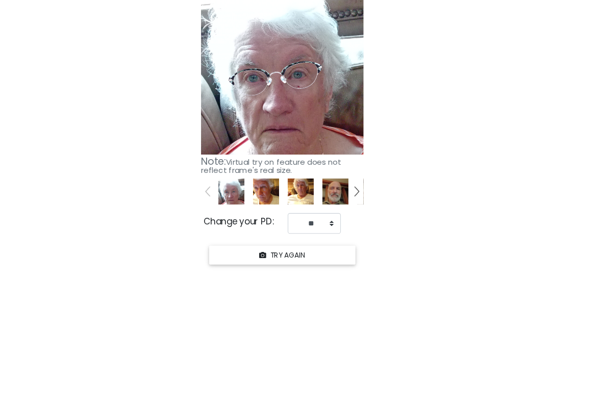
click at [558, 20] on from "Click "START YOUR TRY ON" to see previews with your face. START YOUR TRY ON Kee…" at bounding box center [301, 144] width 602 height 264
click at [562, 34] on from "Click "START YOUR TRY ON" to see previews with your face. START YOUR TRY ON Kee…" at bounding box center [301, 144] width 602 height 264
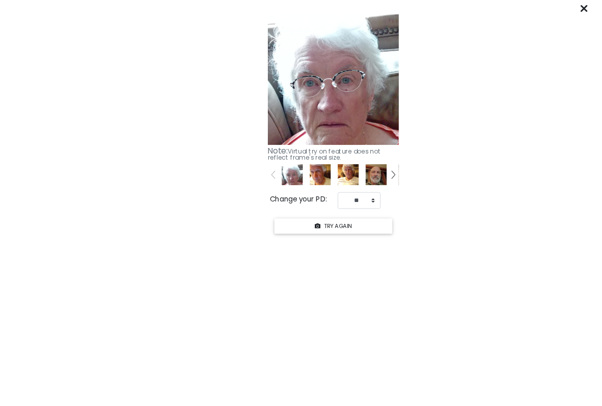
scroll to position [3556, 0]
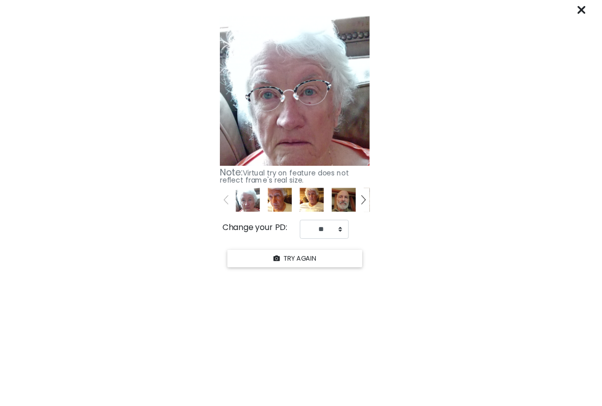
click at [598, 13] on icon at bounding box center [594, 10] width 8 height 8
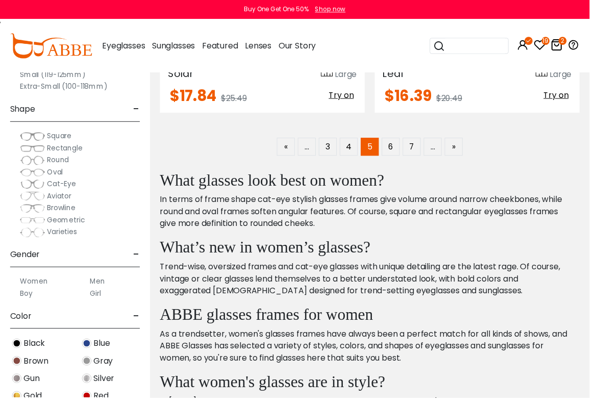
click at [405, 150] on link "6" at bounding box center [399, 150] width 18 height 18
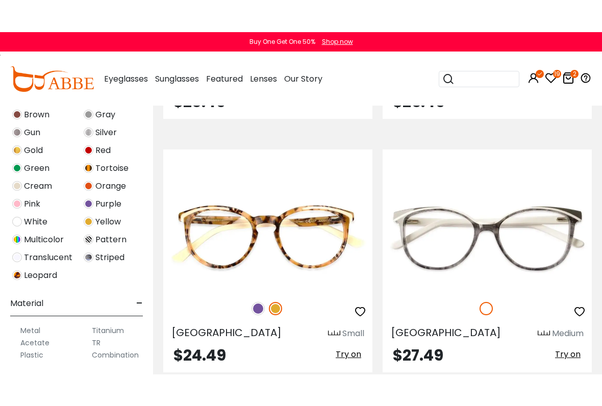
scroll to position [1057, 7]
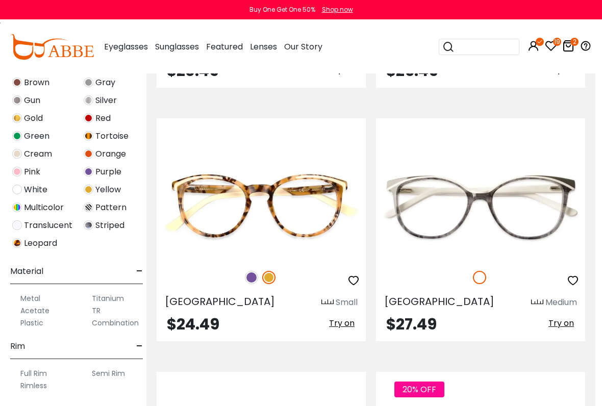
click at [254, 274] on img at bounding box center [251, 277] width 13 height 13
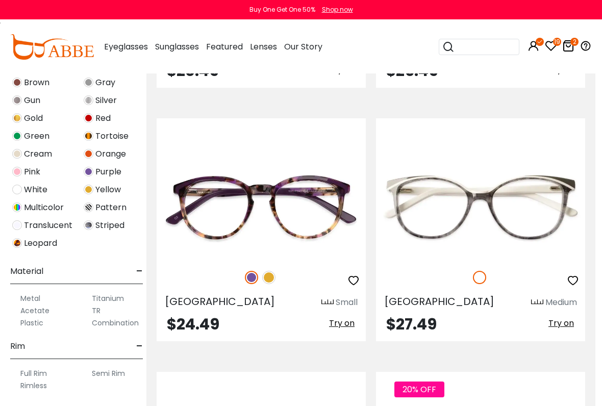
click at [351, 319] on span "Try on" at bounding box center [341, 323] width 25 height 12
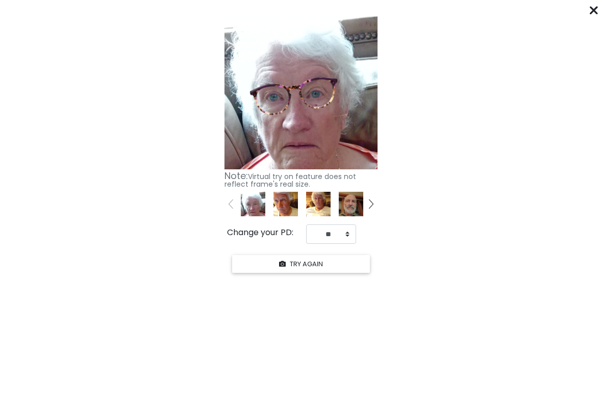
click at [597, 7] on icon at bounding box center [594, 10] width 8 height 8
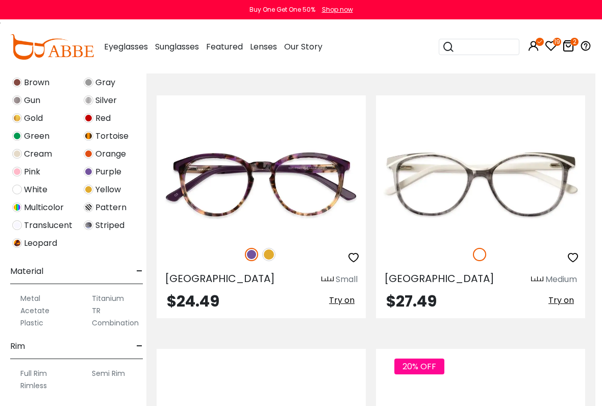
scroll to position [1081, 7]
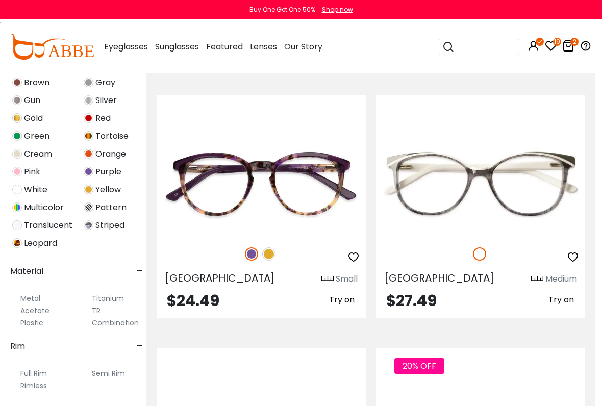
click at [563, 300] on span "Try on" at bounding box center [560, 300] width 25 height 12
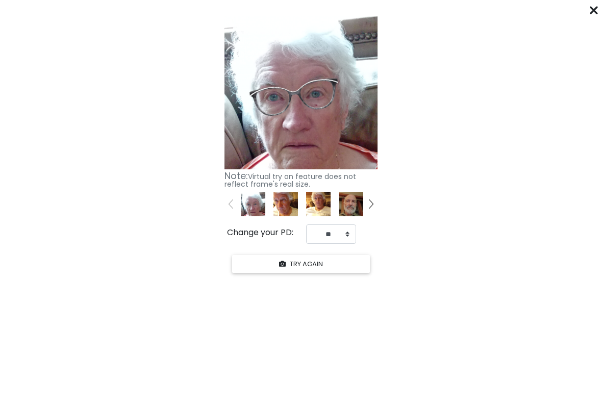
click at [590, 12] on icon at bounding box center [594, 10] width 8 height 8
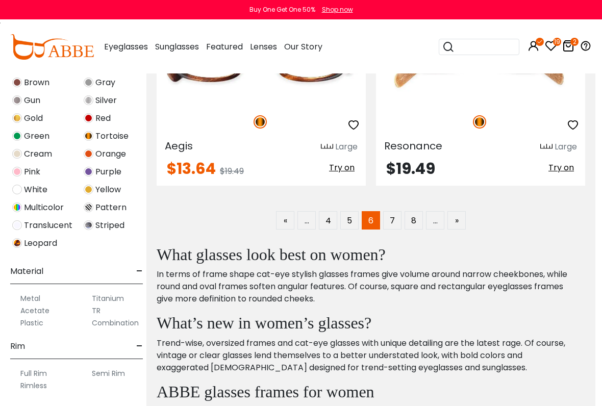
scroll to position [3749, 7]
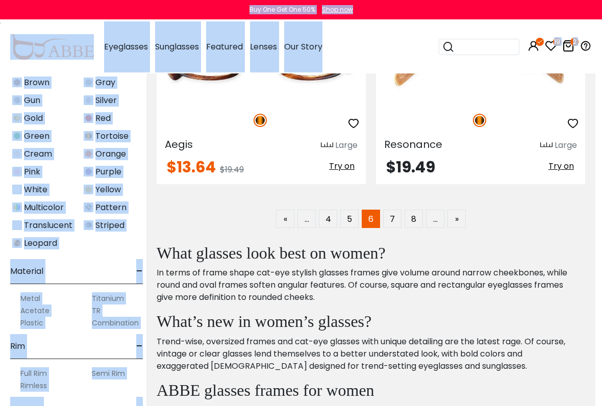
click at [528, 180] on div "Resonance Large $19.49 Try on" at bounding box center [480, 72] width 209 height 223
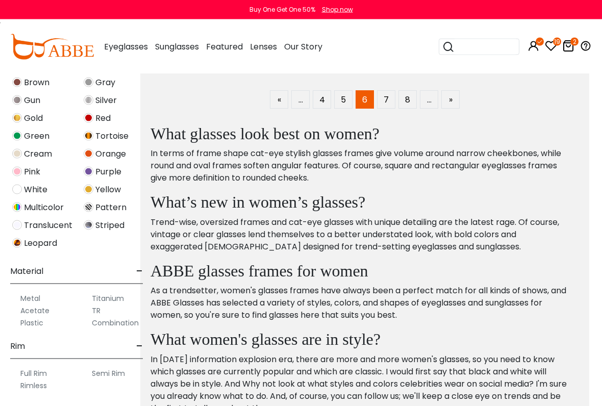
scroll to position [3869, 13]
click at [394, 93] on link "7" at bounding box center [386, 99] width 18 height 18
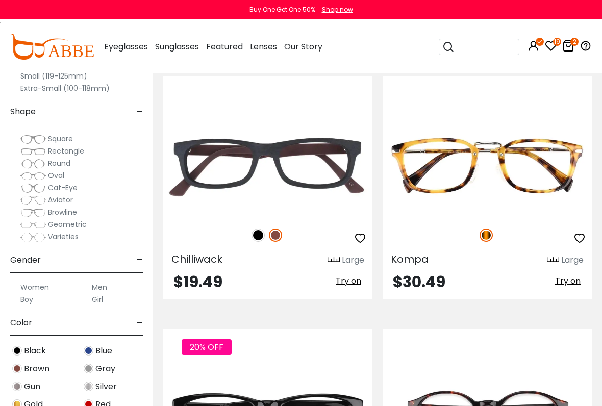
scroll to position [593, 0]
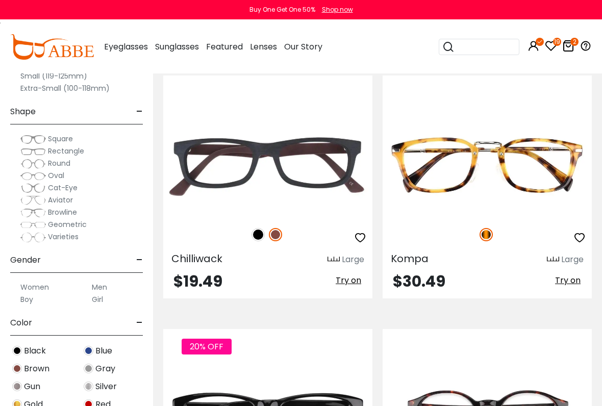
click at [566, 278] on span "Try on" at bounding box center [567, 280] width 25 height 12
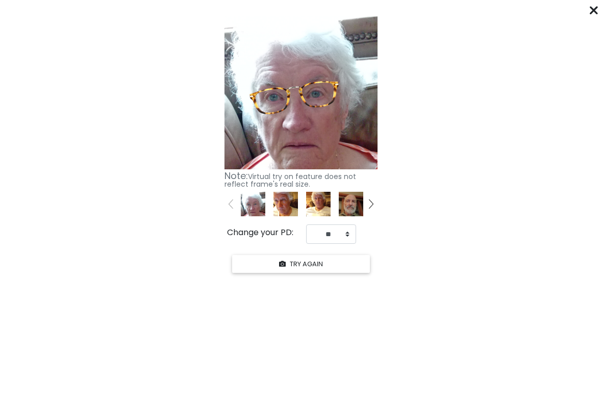
click at [597, 14] on icon at bounding box center [594, 10] width 8 height 8
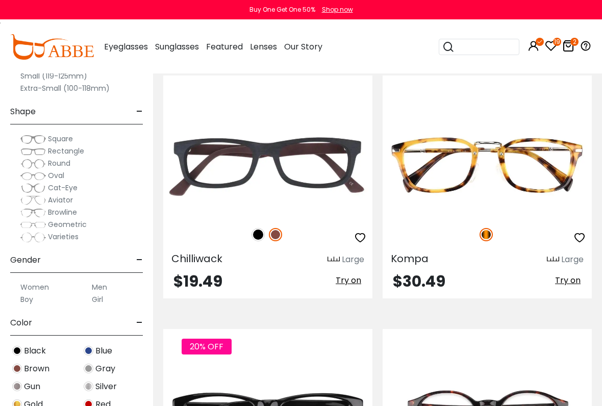
click at [574, 235] on icon "button" at bounding box center [579, 238] width 12 height 12
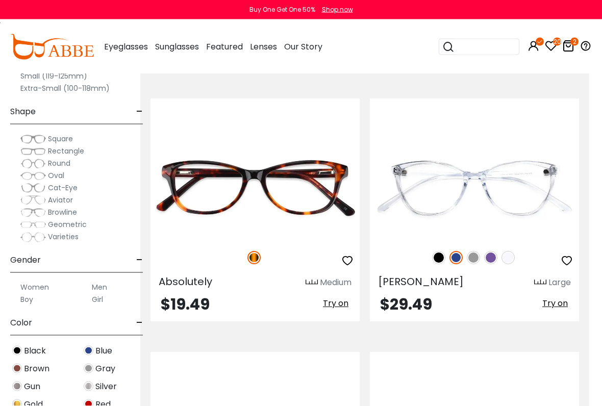
scroll to position [1331, 13]
click at [336, 293] on div "Absolutely Medium $19.49 Try on" at bounding box center [254, 209] width 209 height 223
click at [337, 299] on span "Try on" at bounding box center [335, 303] width 25 height 12
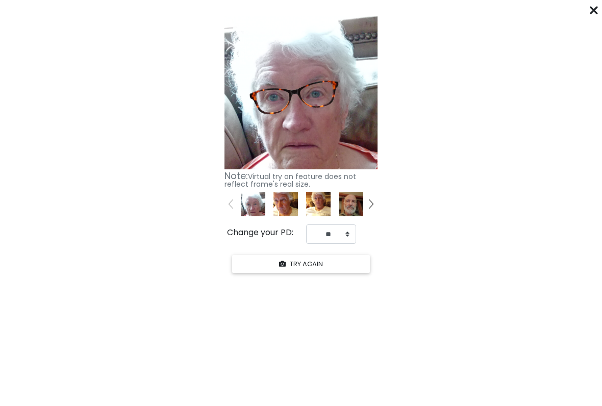
click at [588, 1] on div "****** Click "START YOUR TRY ON" to see previews with your face. START YOUR TRY…" at bounding box center [301, 203] width 602 height 406
click at [594, 13] on icon at bounding box center [594, 10] width 8 height 8
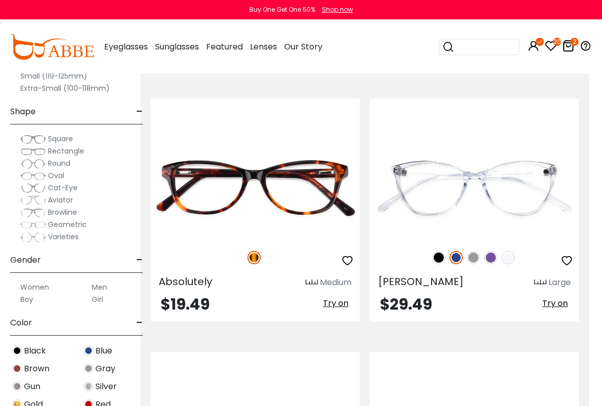
click at [338, 259] on button "button" at bounding box center [347, 260] width 18 height 19
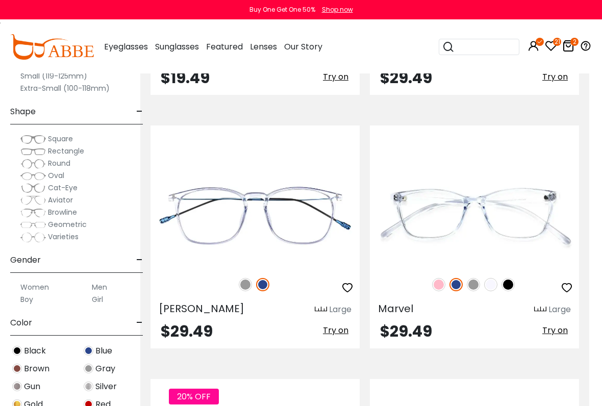
scroll to position [1561, 13]
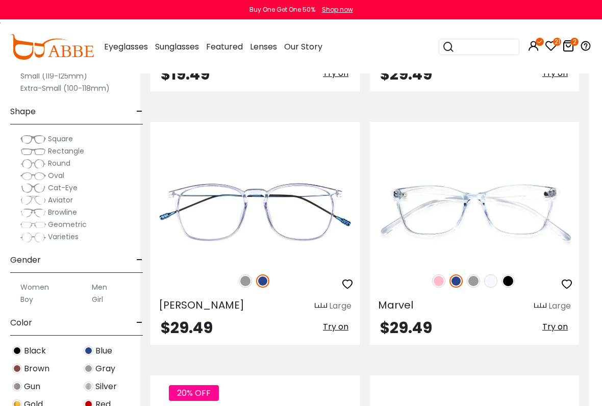
click at [560, 329] on span "Try on" at bounding box center [554, 327] width 25 height 12
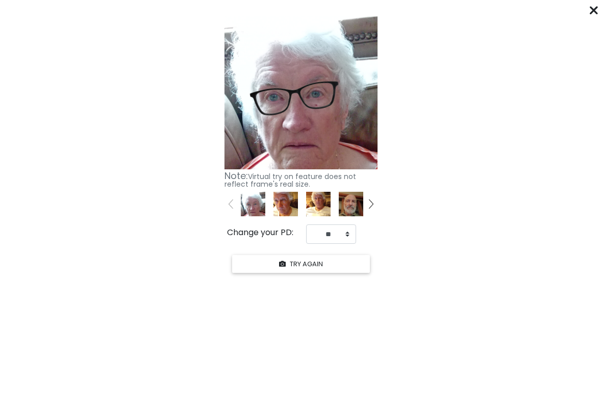
click at [596, 8] on icon at bounding box center [594, 10] width 8 height 8
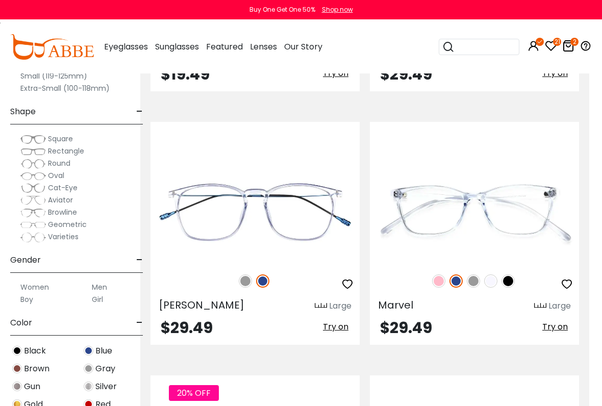
click at [488, 298] on div "Marvel Large" at bounding box center [474, 304] width 209 height 16
click at [435, 281] on img at bounding box center [438, 280] width 13 height 13
click at [562, 325] on span "Try on" at bounding box center [554, 327] width 25 height 12
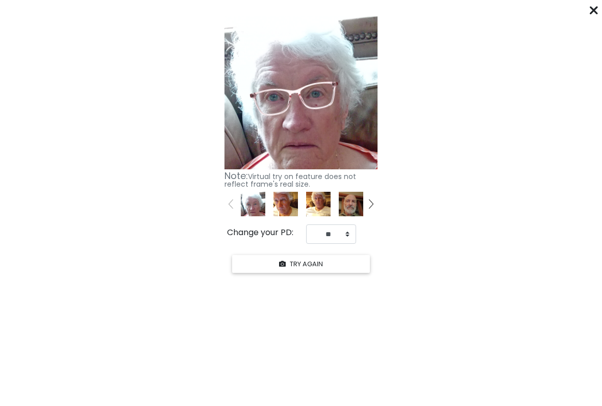
click at [595, 11] on icon at bounding box center [594, 10] width 8 height 8
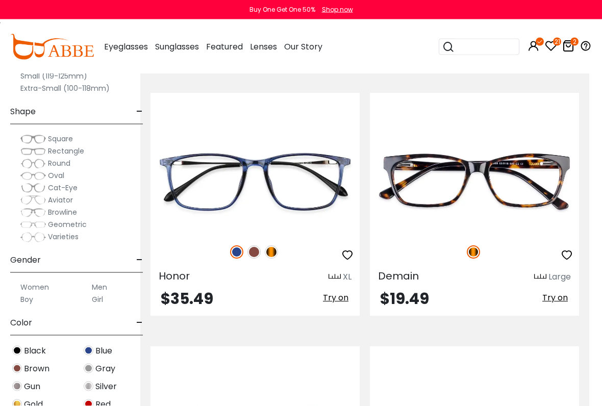
scroll to position [3364, 13]
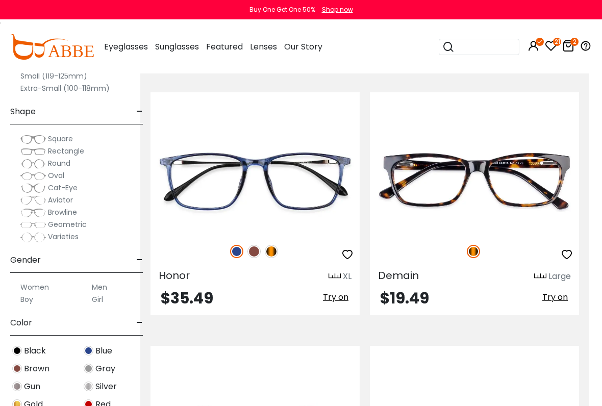
click at [558, 296] on span "Try on" at bounding box center [554, 297] width 25 height 12
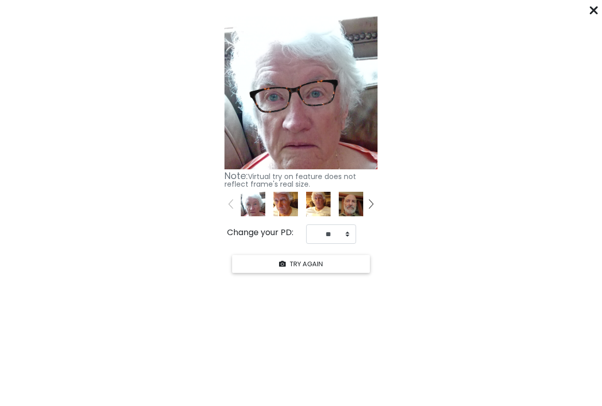
click at [592, 9] on icon at bounding box center [594, 10] width 8 height 8
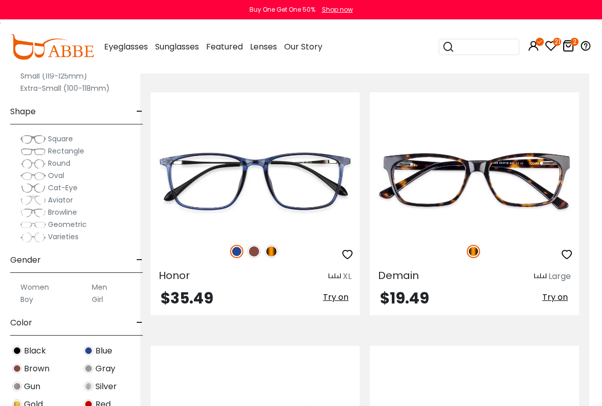
click at [570, 251] on icon "button" at bounding box center [566, 254] width 12 height 12
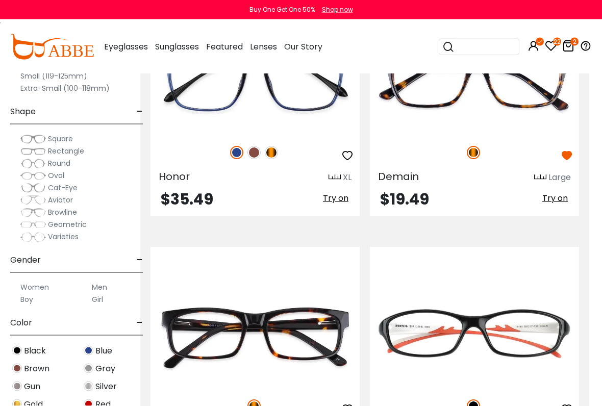
scroll to position [3468, 13]
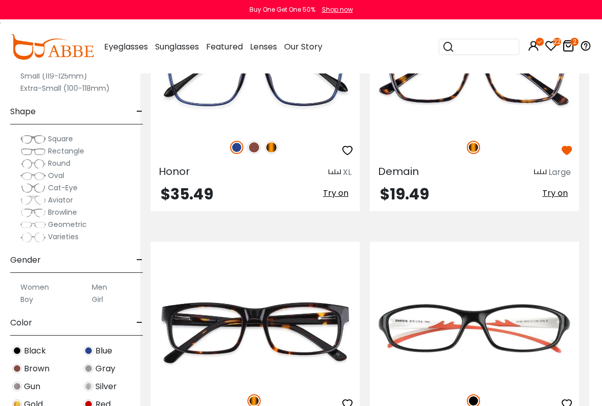
click at [243, 147] on img at bounding box center [236, 147] width 13 height 13
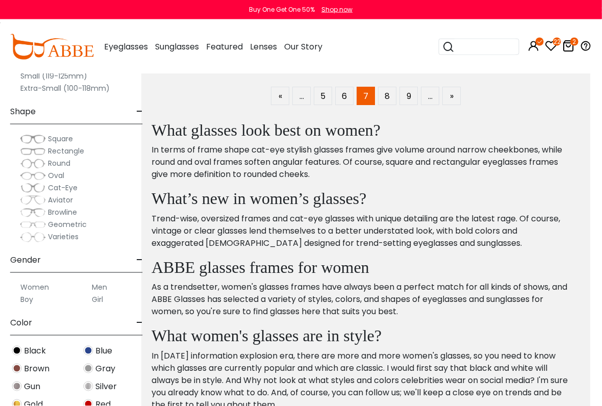
scroll to position [3872, 12]
click at [25, 281] on label "Women" at bounding box center [34, 287] width 29 height 12
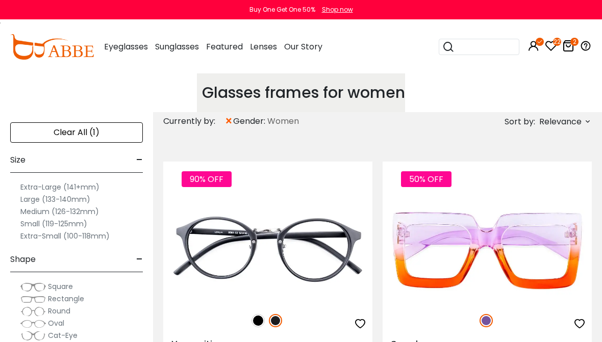
click at [27, 206] on label "Medium (126-132mm)" at bounding box center [59, 212] width 79 height 12
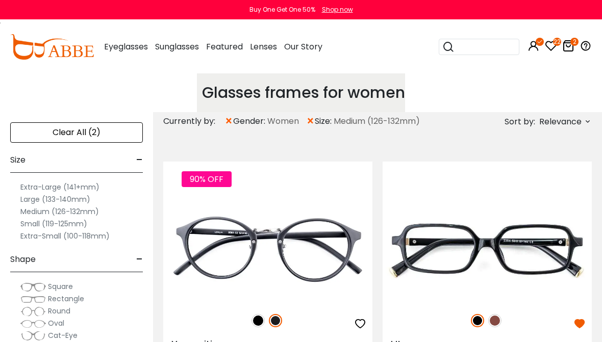
click at [96, 206] on label "Medium (126-132mm)" at bounding box center [59, 212] width 79 height 12
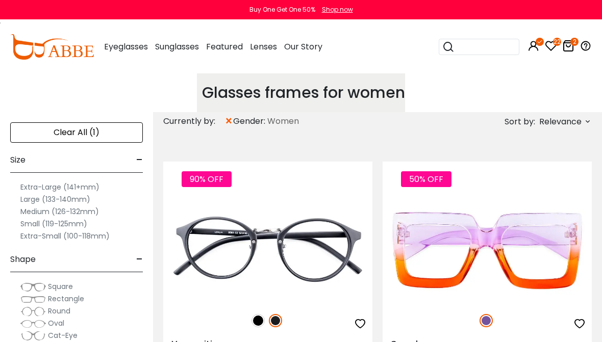
click at [45, 209] on label "Medium (126-132mm)" at bounding box center [59, 212] width 79 height 12
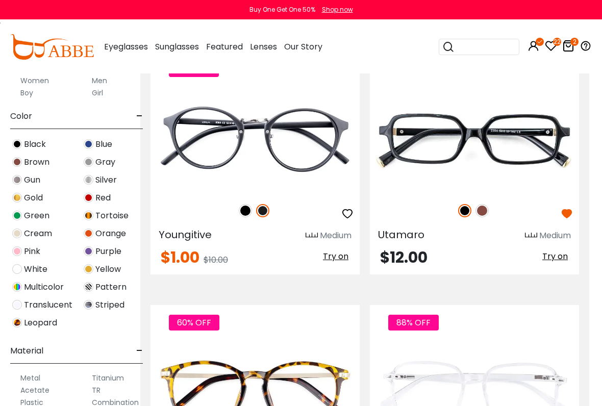
scroll to position [228, 0]
click at [29, 282] on span "Multicolor" at bounding box center [44, 286] width 40 height 12
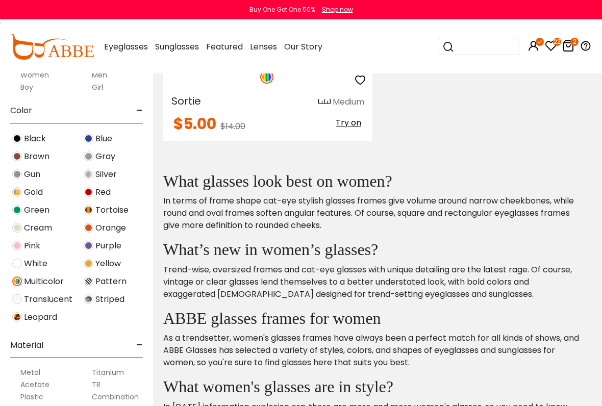
scroll to position [239, 0]
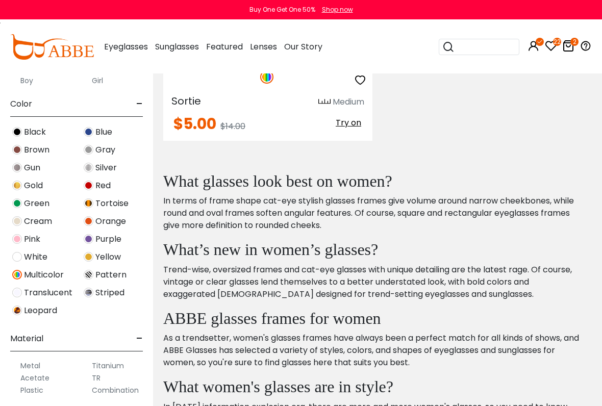
click at [16, 270] on img at bounding box center [17, 275] width 10 height 10
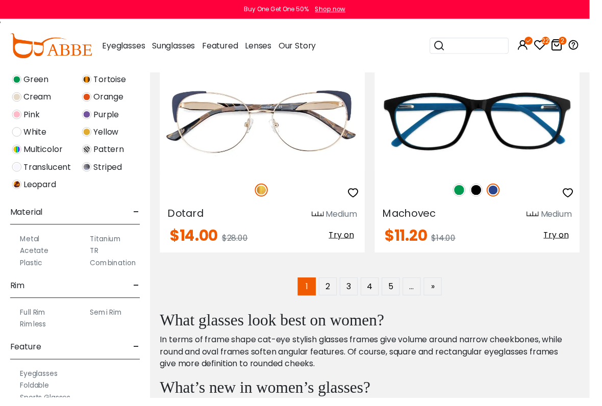
scroll to position [3702, 0]
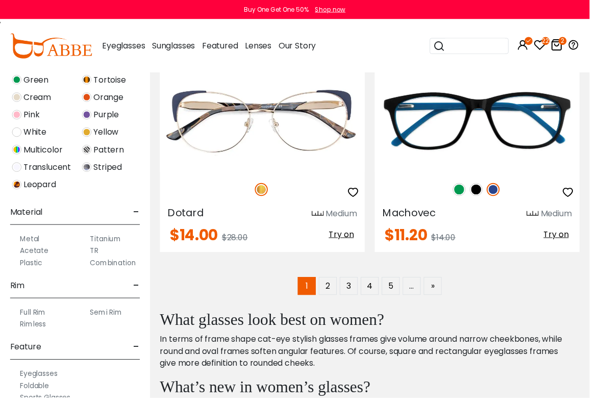
click at [442, 292] on link "»" at bounding box center [441, 292] width 18 height 18
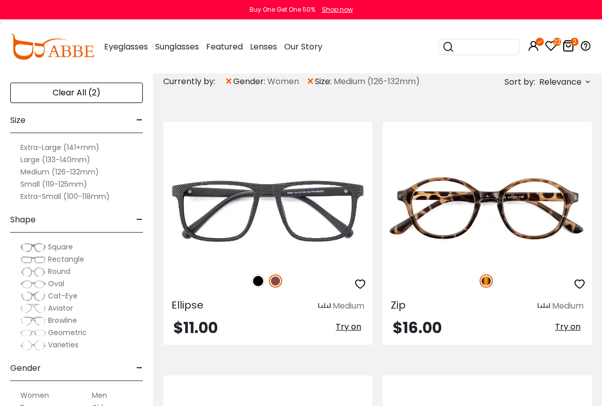
scroll to position [42, 0]
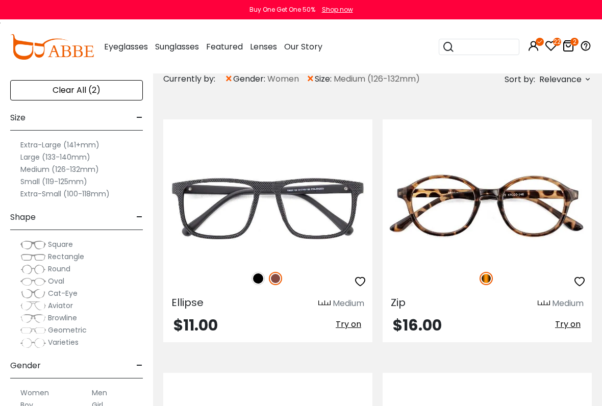
click at [571, 325] on span "Try on" at bounding box center [567, 324] width 25 height 12
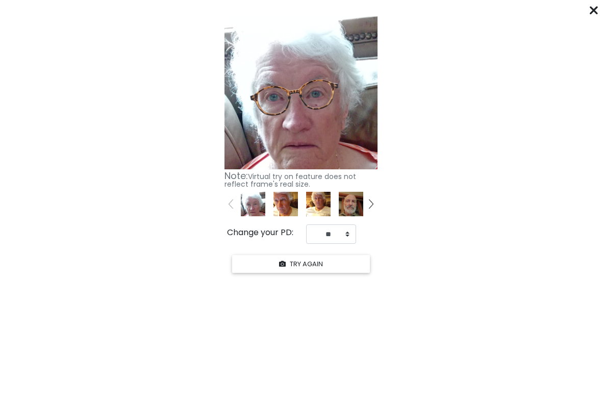
click at [590, 12] on icon at bounding box center [594, 10] width 8 height 8
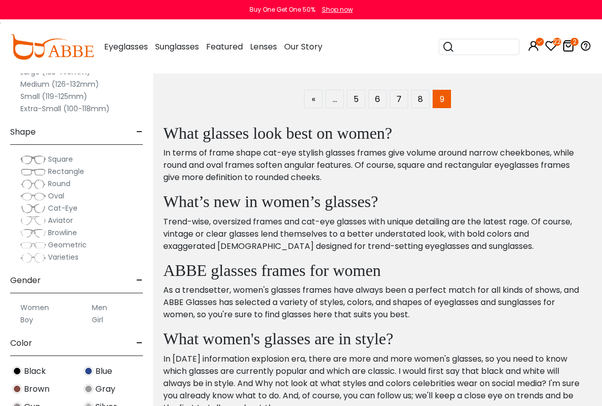
scroll to position [827, 0]
click at [427, 95] on link "8" at bounding box center [420, 99] width 18 height 18
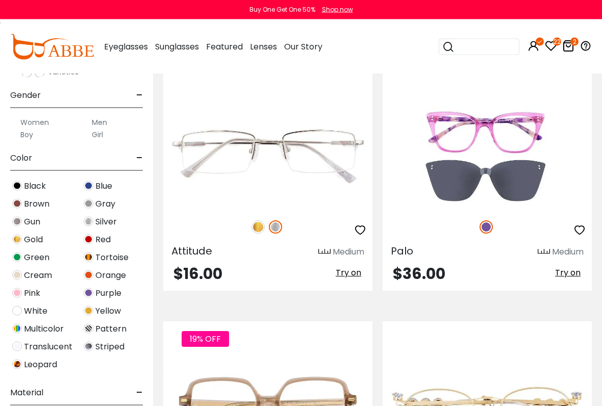
scroll to position [3136, 0]
click at [347, 274] on span "Try on" at bounding box center [348, 272] width 25 height 12
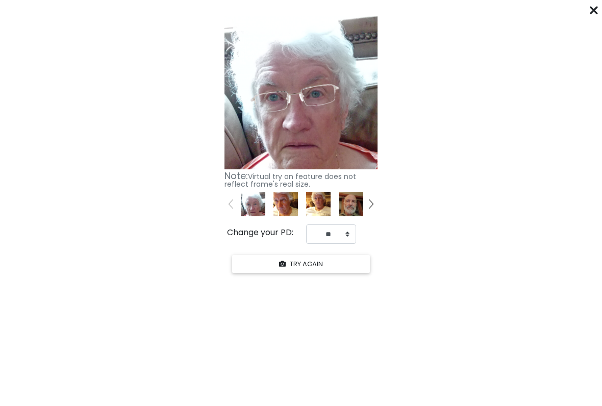
click at [599, 6] on div "****** Click "START YOUR TRY ON" to see previews with your face. START YOUR TRY…" at bounding box center [301, 203] width 602 height 406
click at [593, 9] on icon at bounding box center [594, 10] width 8 height 8
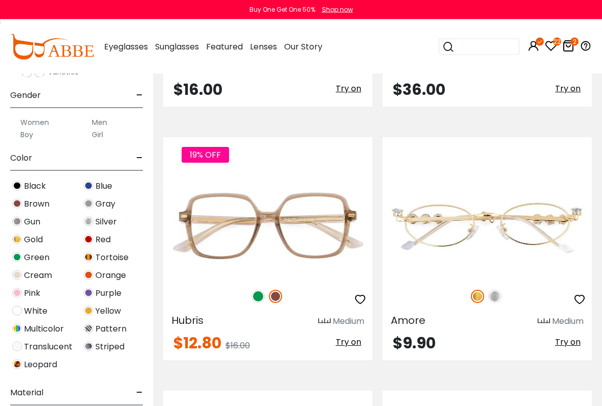
scroll to position [3320, 0]
click at [345, 342] on span "Try on" at bounding box center [348, 342] width 25 height 12
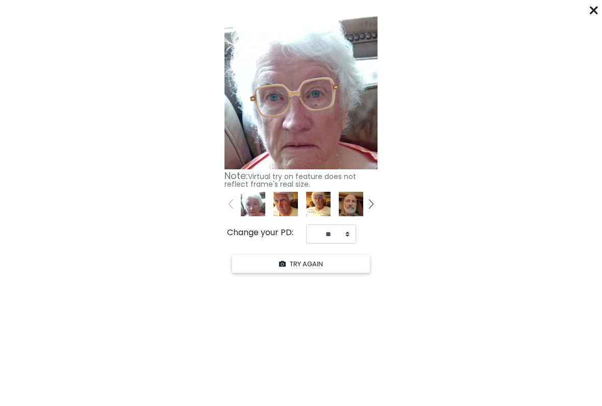
click at [585, 6] on div "****** Click "START YOUR TRY ON" to see previews with your face. START YOUR TRY…" at bounding box center [301, 203] width 602 height 406
click at [595, 8] on icon at bounding box center [594, 10] width 8 height 8
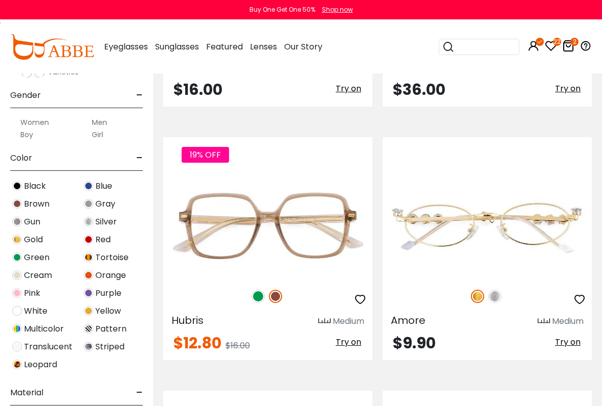
click at [595, 297] on div "Amore Medium $9.90 Try on" at bounding box center [486, 248] width 219 height 223
click at [255, 290] on img at bounding box center [257, 296] width 13 height 13
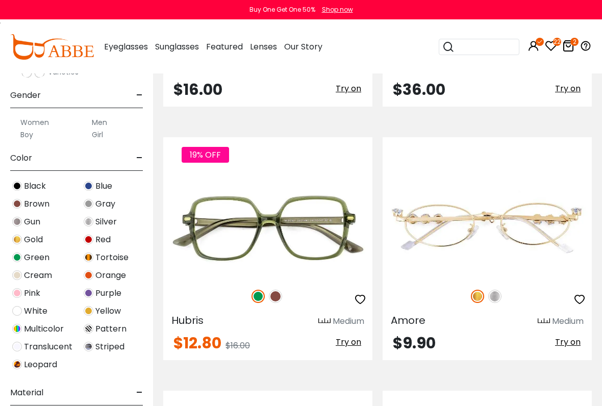
click at [351, 336] on span "Try on" at bounding box center [348, 342] width 25 height 12
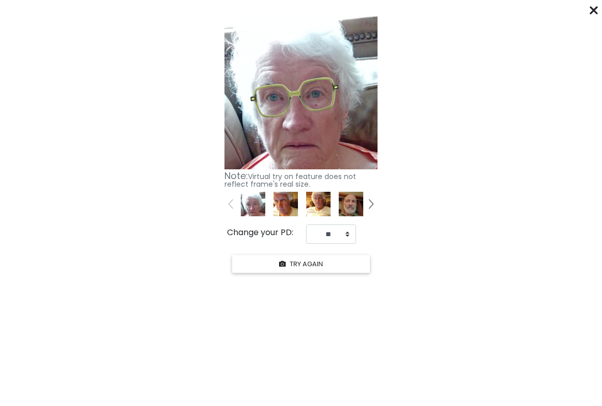
click at [592, 11] on icon at bounding box center [594, 10] width 8 height 8
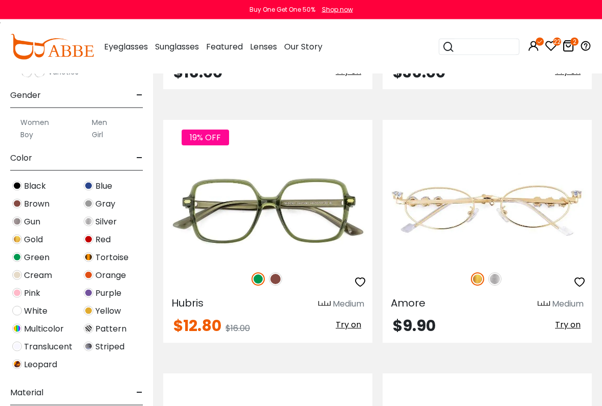
scroll to position [3337, 0]
click at [355, 277] on icon "button" at bounding box center [360, 282] width 12 height 12
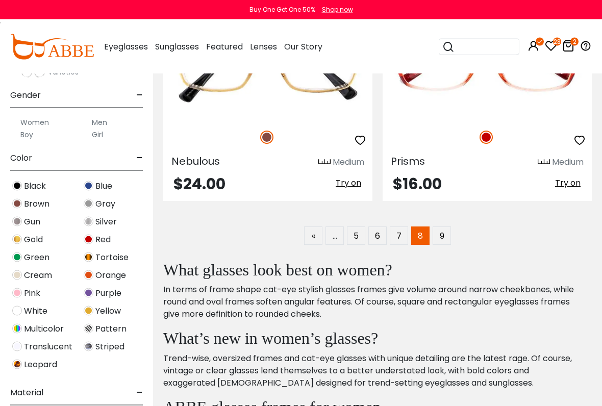
scroll to position [3732, 0]
click at [395, 236] on link "7" at bounding box center [399, 235] width 18 height 18
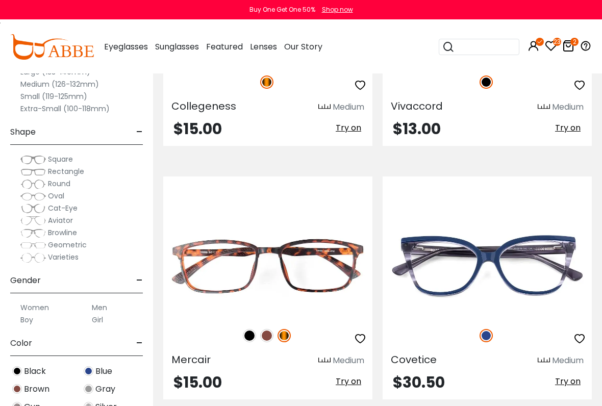
scroll to position [239, 0]
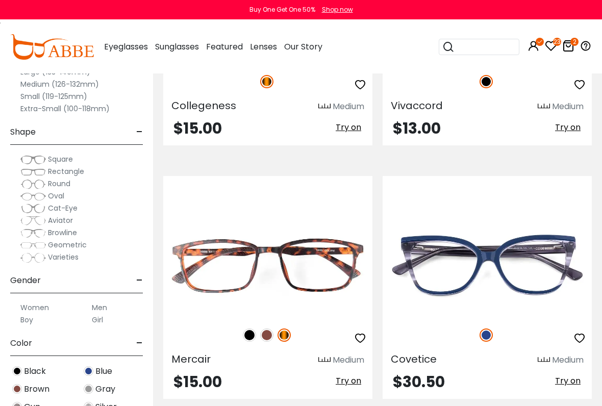
click at [345, 342] on span "Try on" at bounding box center [348, 381] width 25 height 12
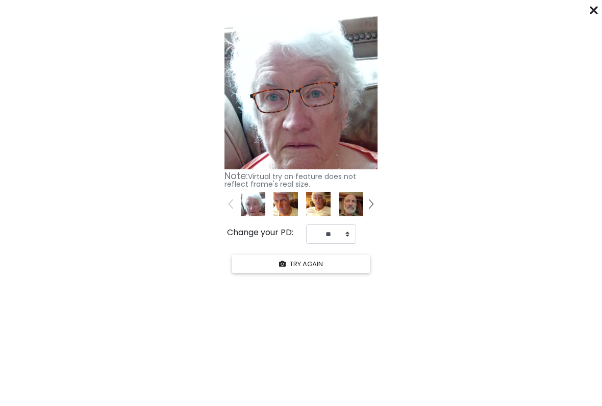
click at [596, 6] on icon at bounding box center [594, 10] width 8 height 8
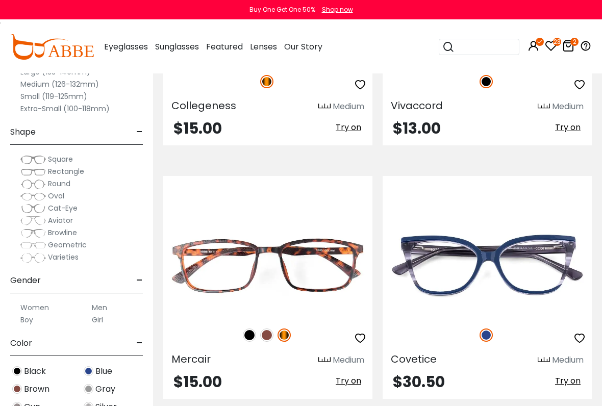
click at [359, 333] on icon "button" at bounding box center [360, 338] width 12 height 12
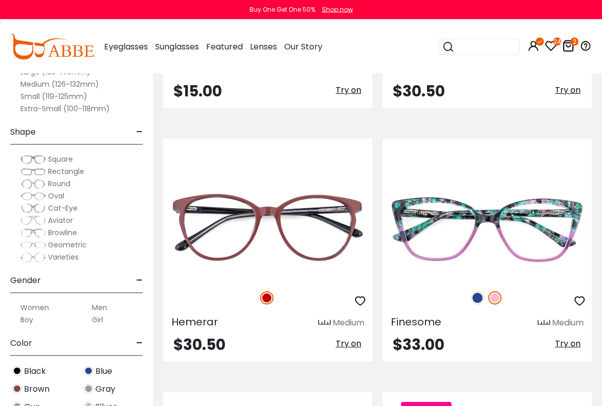
scroll to position [531, 0]
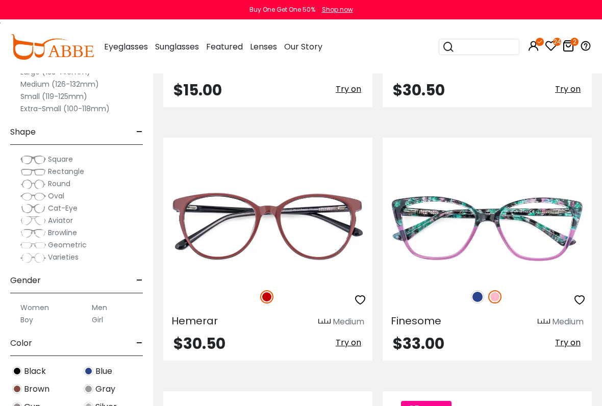
click at [559, 341] on span "Try on" at bounding box center [567, 343] width 25 height 12
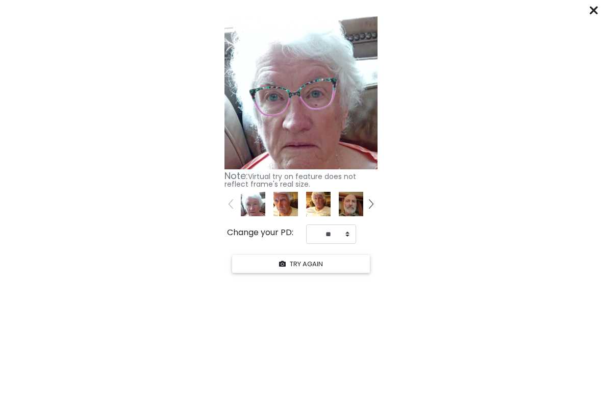
click at [594, 11] on icon at bounding box center [594, 10] width 8 height 8
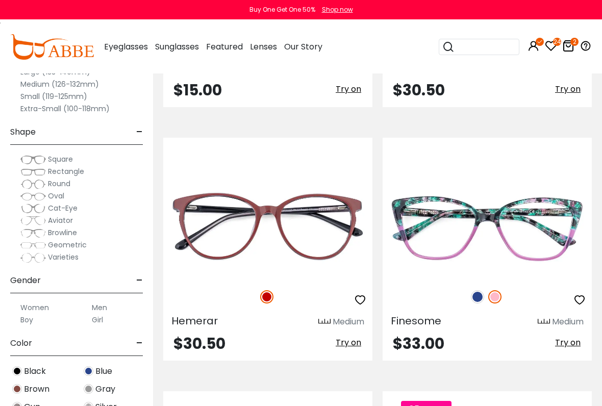
click at [567, 338] on span "Try on" at bounding box center [567, 343] width 25 height 12
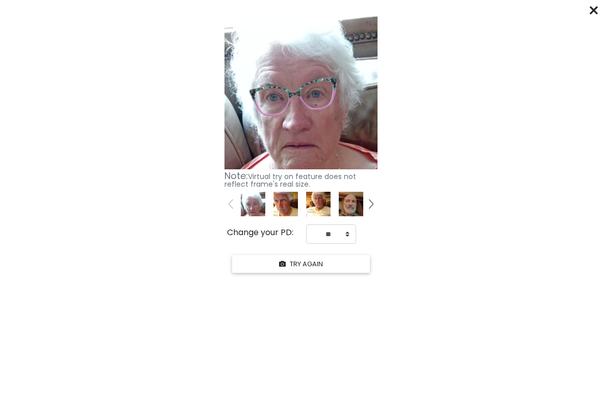
click at [591, 9] on icon at bounding box center [594, 10] width 8 height 8
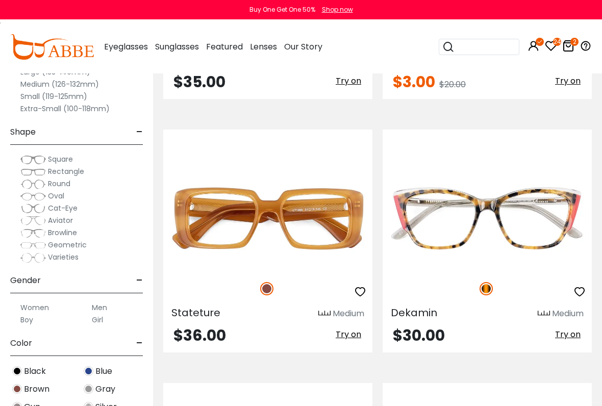
scroll to position [1047, 0]
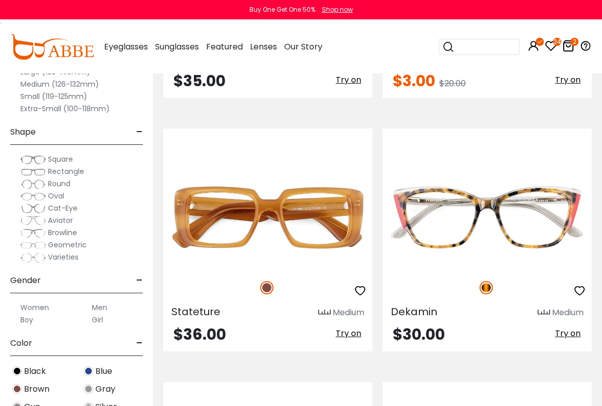
click at [577, 328] on span "Try on" at bounding box center [567, 333] width 25 height 12
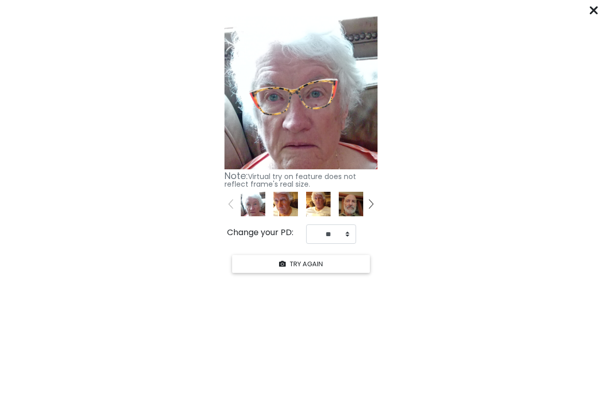
click at [597, 11] on icon at bounding box center [594, 10] width 8 height 8
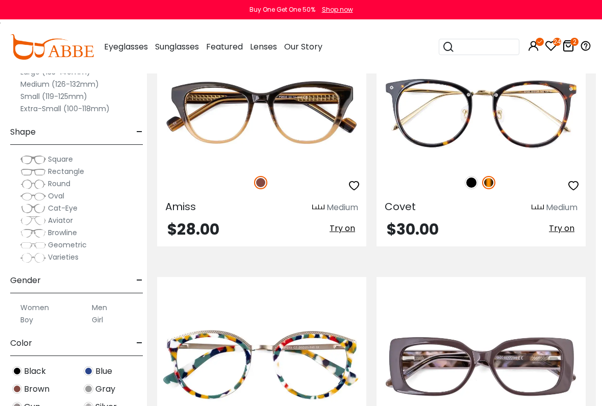
scroll to position [1659, 13]
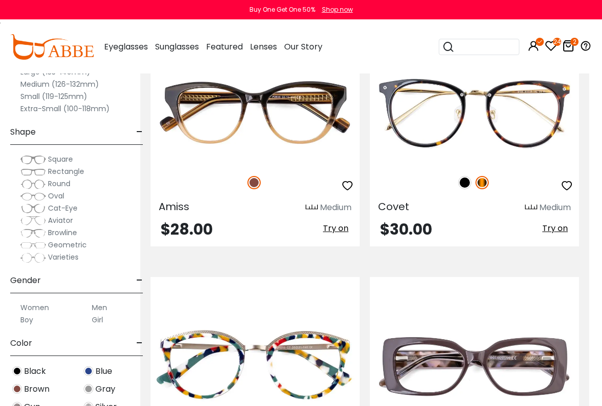
click at [566, 224] on span "Try on" at bounding box center [554, 228] width 25 height 12
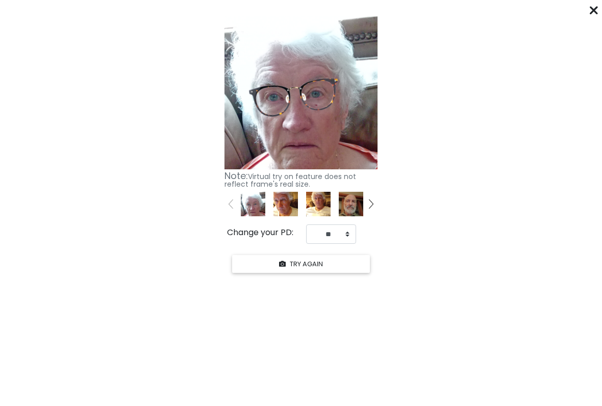
click at [592, 10] on icon at bounding box center [594, 10] width 8 height 8
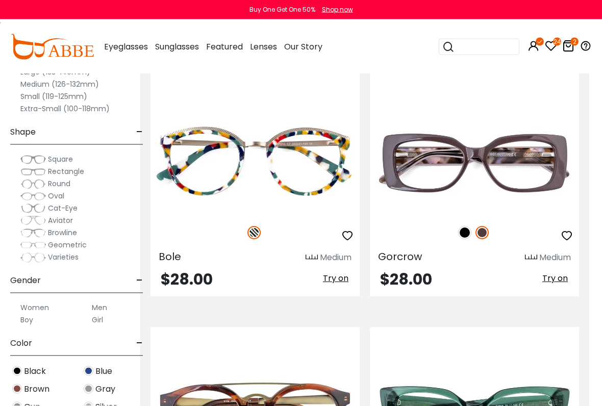
scroll to position [1862, 13]
click at [334, 273] on span "Try on" at bounding box center [335, 278] width 25 height 12
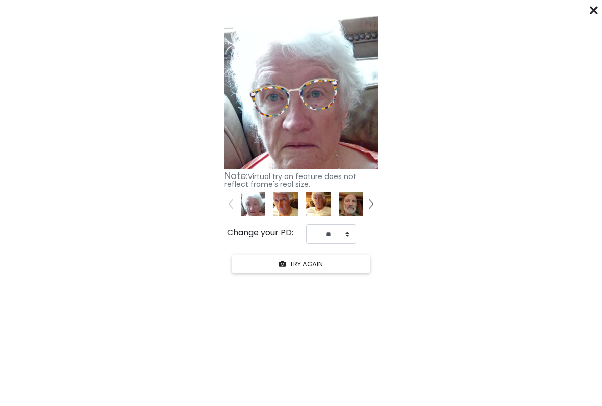
click at [586, 9] on div "****** Click "START YOUR TRY ON" to see previews with your face. START YOUR TRY…" at bounding box center [301, 203] width 602 height 406
click at [588, 4] on div "****** Click "START YOUR TRY ON" to see previews with your face. START YOUR TRY…" at bounding box center [301, 203] width 602 height 406
click at [597, 9] on icon at bounding box center [594, 10] width 8 height 8
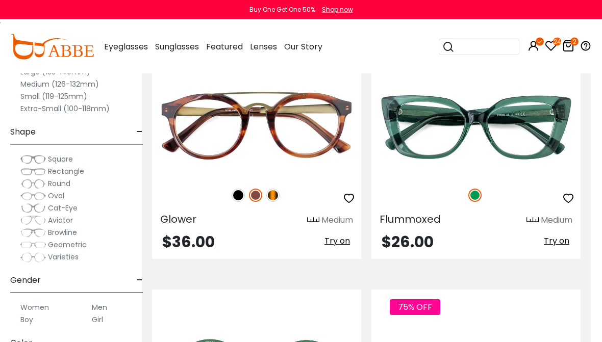
scroll to position [2137, 11]
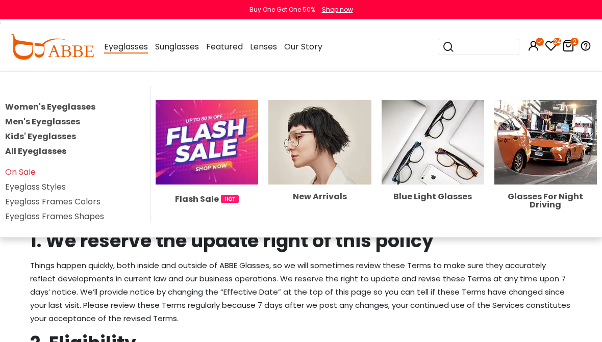
click at [108, 45] on span "Eyeglasses" at bounding box center [126, 47] width 44 height 13
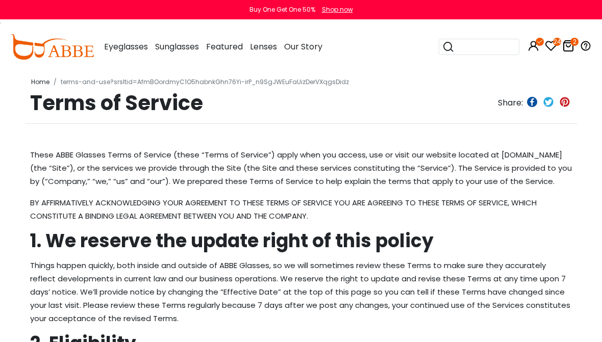
click at [116, 48] on span "Eyeglasses" at bounding box center [126, 47] width 44 height 12
click at [113, 40] on div "Eyeglasses Women's Eyeglasses Men's Eyeglasses Kids' Eyeglasses All Eyeglasses …" at bounding box center [126, 46] width 44 height 51
click at [119, 46] on span "Eyeglasses" at bounding box center [126, 47] width 44 height 12
click at [100, 39] on div "Eyeglasses Women's Eyeglasses Men's Eyeglasses Kids' Eyeglasses All Eyeglasses …" at bounding box center [210, 46] width 223 height 51
click at [100, 38] on div "Eyeglasses Women's Eyeglasses Men's Eyeglasses Kids' Eyeglasses All Eyeglasses …" at bounding box center [210, 46] width 223 height 51
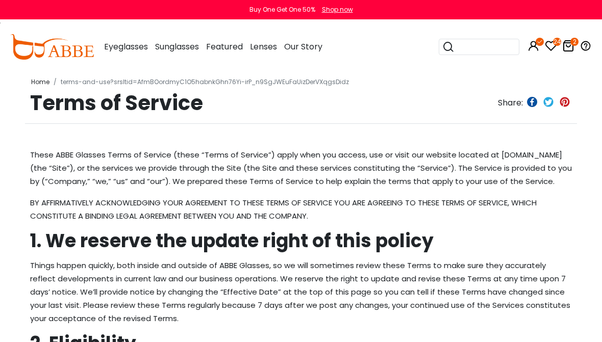
click at [98, 30] on div "24 2 Eyeglasses Women's Eyeglasses" at bounding box center [300, 46] width 581 height 53
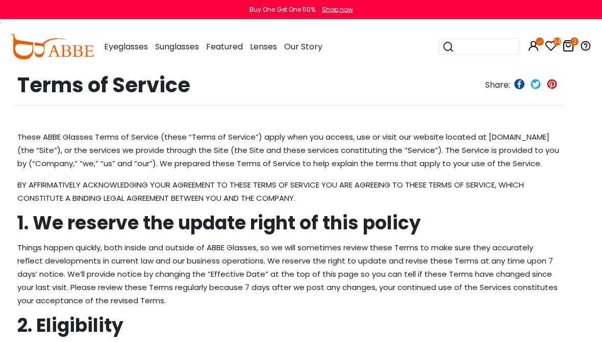
scroll to position [0, 13]
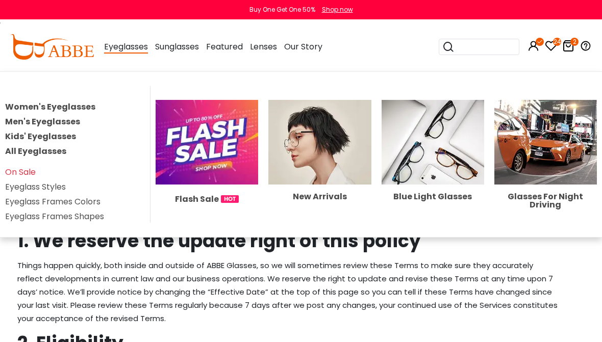
click at [32, 104] on link "Women's Eyeglasses" at bounding box center [50, 107] width 90 height 12
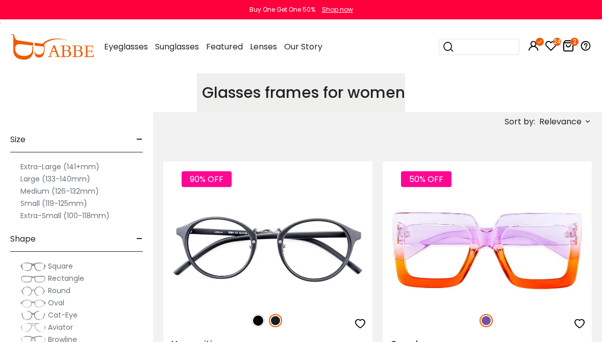
click at [28, 189] on label "Medium (126-132mm)" at bounding box center [59, 191] width 79 height 12
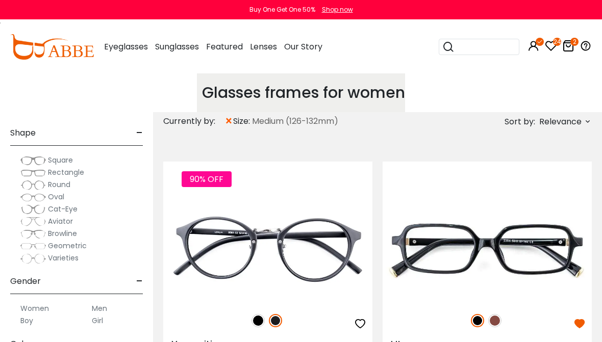
scroll to position [135, 0]
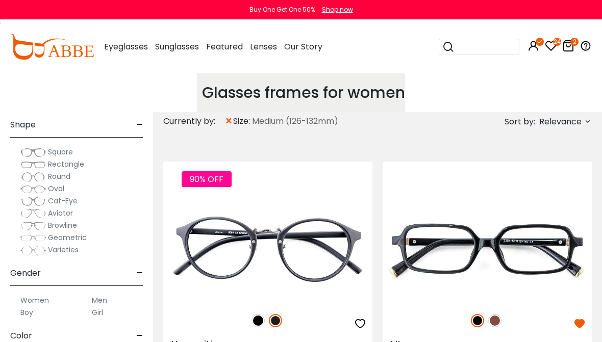
click at [25, 307] on label "Boy" at bounding box center [26, 313] width 13 height 12
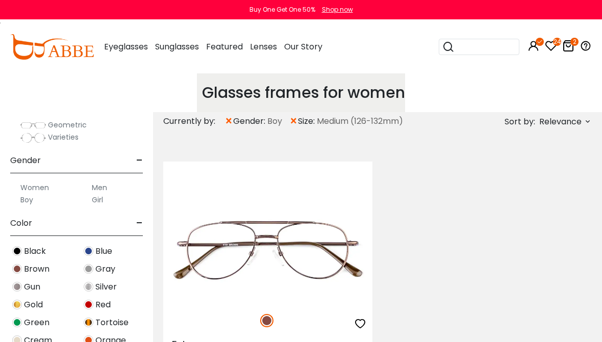
click at [21, 182] on label "Women" at bounding box center [34, 188] width 29 height 12
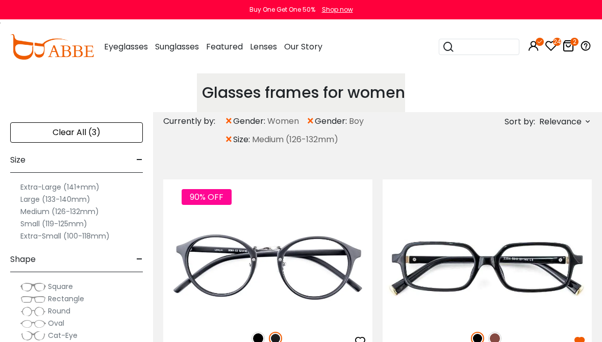
click at [309, 116] on span "×" at bounding box center [310, 121] width 9 height 18
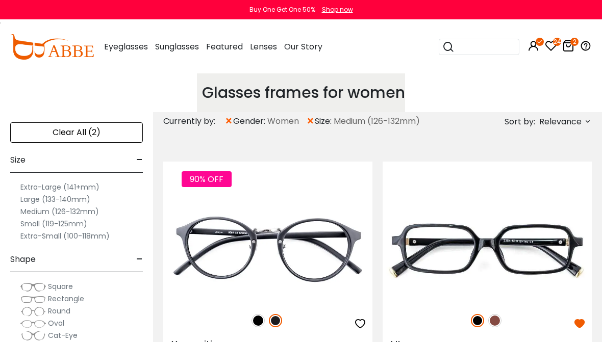
click at [580, 119] on span "Relevance" at bounding box center [560, 122] width 42 height 18
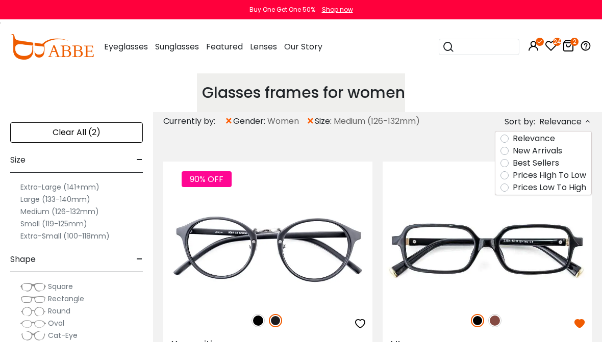
click at [513, 159] on label "Best Sellers" at bounding box center [536, 163] width 46 height 12
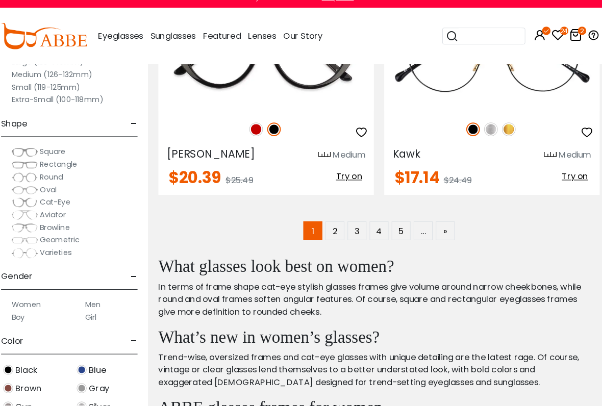
scroll to position [3758, 0]
click at [432, 226] on link "»" at bounding box center [441, 235] width 18 height 18
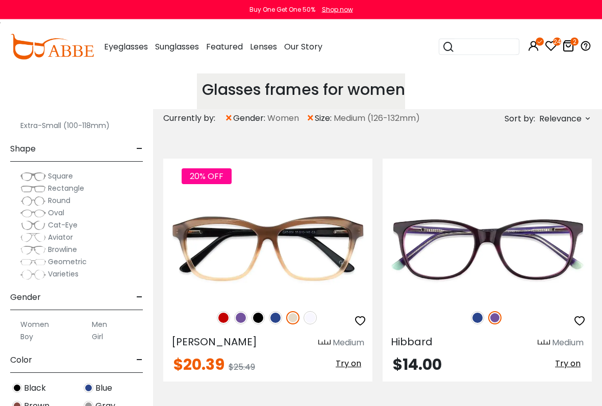
scroll to position [3, 0]
click at [355, 342] on span "Try on" at bounding box center [348, 364] width 25 height 12
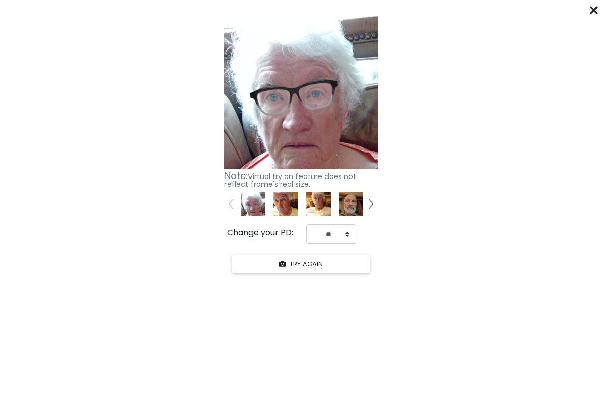
click at [594, 4] on div "****** Click "START YOUR TRY ON" to see previews with your face. START YOUR TRY…" at bounding box center [301, 203] width 602 height 406
click at [596, 12] on icon at bounding box center [594, 10] width 8 height 8
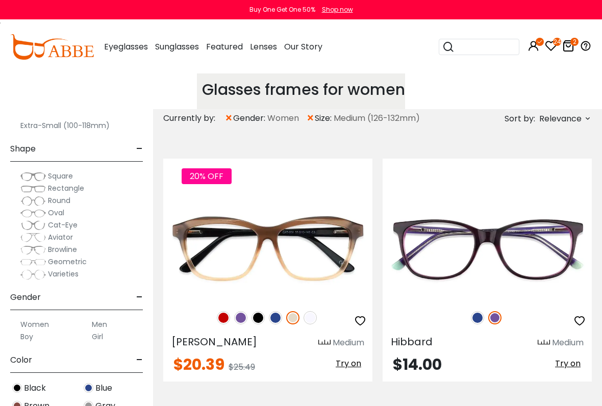
click at [223, 320] on img at bounding box center [223, 317] width 13 height 13
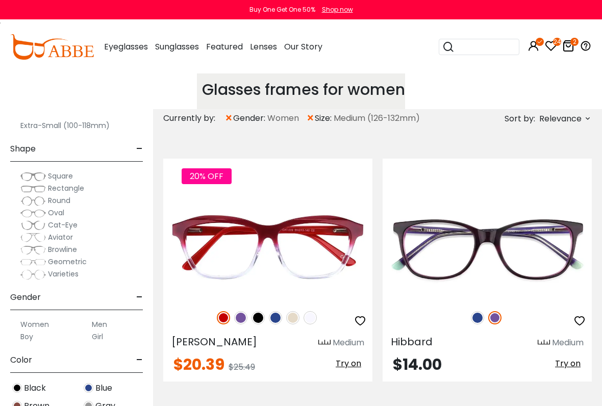
click at [236, 317] on img at bounding box center [240, 317] width 13 height 13
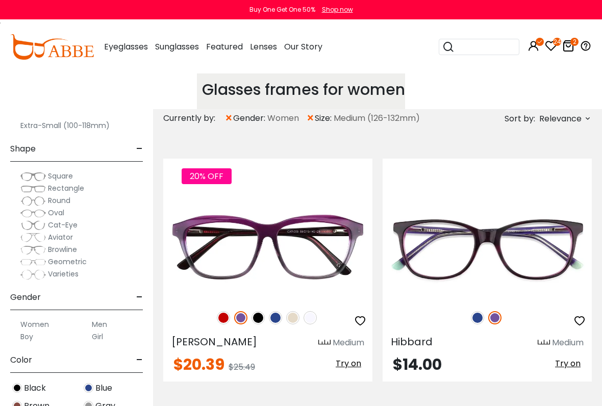
click at [263, 315] on img at bounding box center [257, 317] width 13 height 13
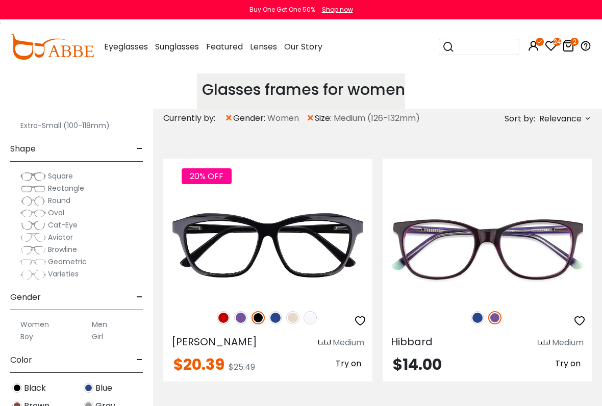
click at [252, 342] on div "20% OFF [PERSON_NAME] Medium $20.39 $25.49" at bounding box center [267, 270] width 209 height 223
click at [276, 315] on img at bounding box center [275, 317] width 13 height 13
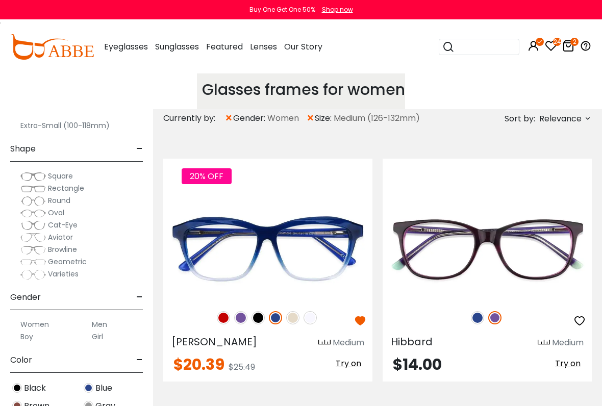
click at [295, 317] on img at bounding box center [292, 317] width 13 height 13
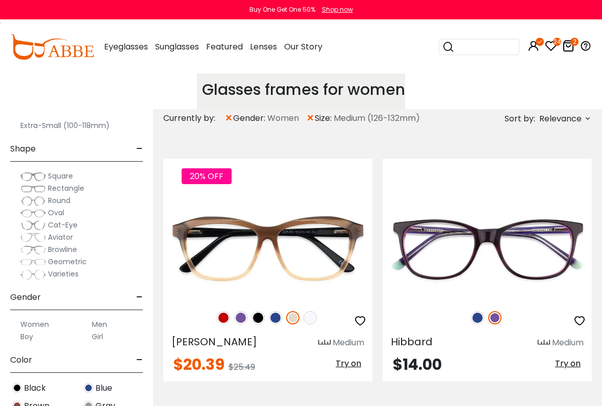
click at [278, 316] on img at bounding box center [275, 317] width 13 height 13
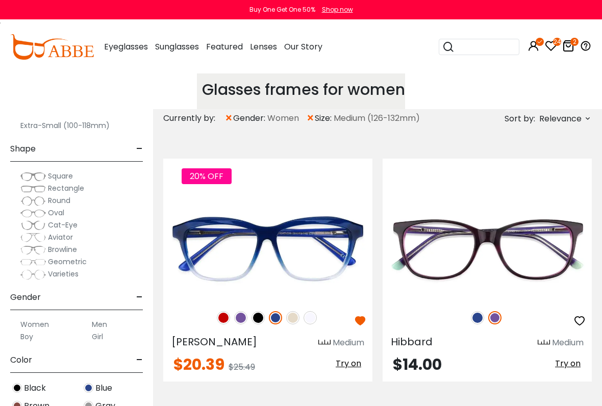
click at [299, 314] on div "20% OFF" at bounding box center [267, 317] width 209 height 21
click at [294, 311] on img at bounding box center [292, 317] width 13 height 13
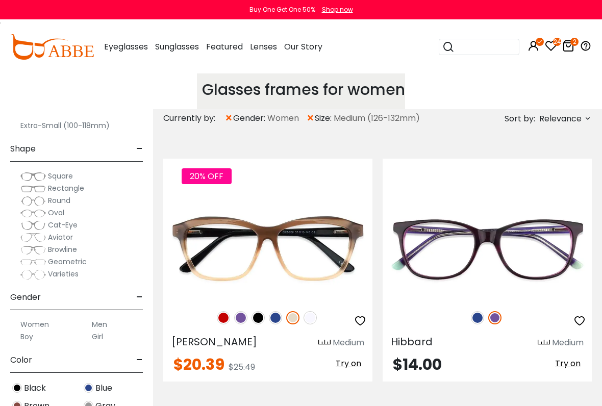
click at [349, 342] on span "Try on" at bounding box center [348, 364] width 25 height 12
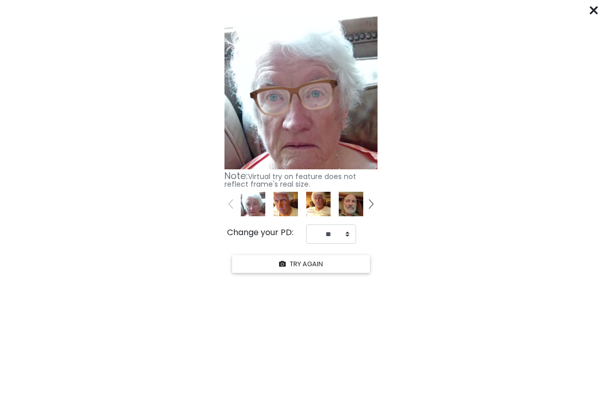
click at [597, 10] on icon at bounding box center [594, 10] width 8 height 8
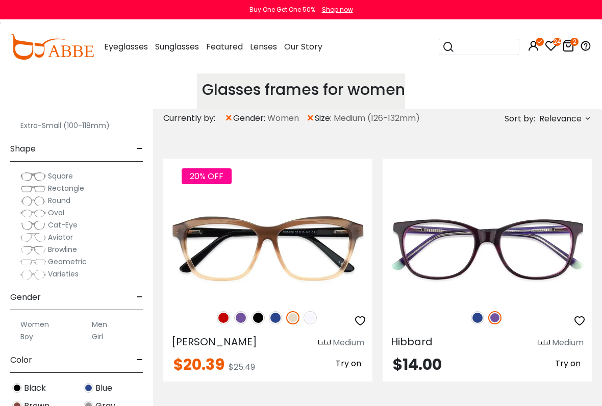
click at [0, 0] on img at bounding box center [0, 0] width 0 height 0
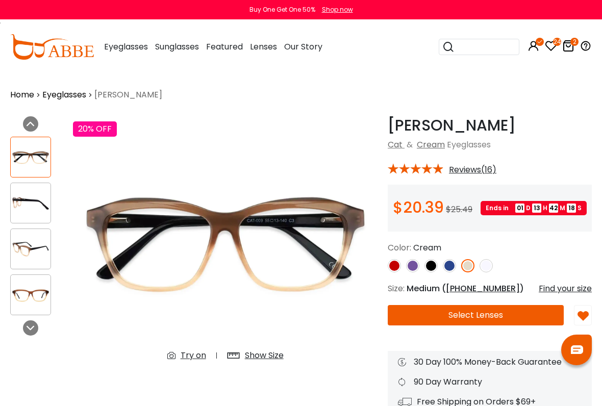
click at [193, 342] on div "Try on" at bounding box center [193, 355] width 25 height 12
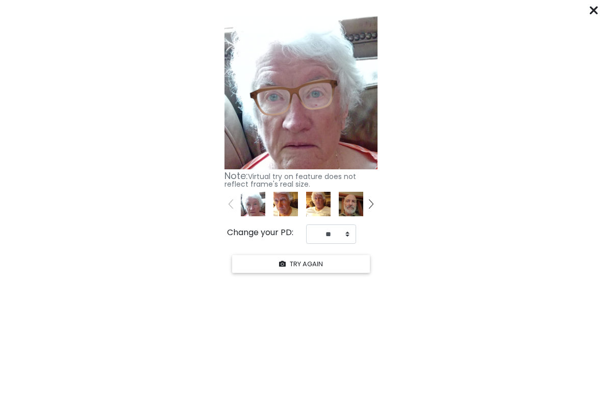
click at [311, 260] on button "TRY AGAIN" at bounding box center [301, 264] width 138 height 18
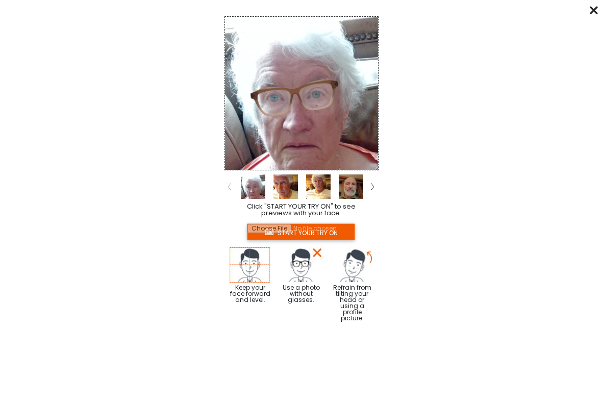
click at [248, 254] on img at bounding box center [249, 264] width 41 height 35
click at [240, 272] on img at bounding box center [249, 264] width 41 height 35
click at [246, 263] on img at bounding box center [249, 264] width 41 height 35
click at [322, 231] on input "file" at bounding box center [301, 231] width 108 height 17
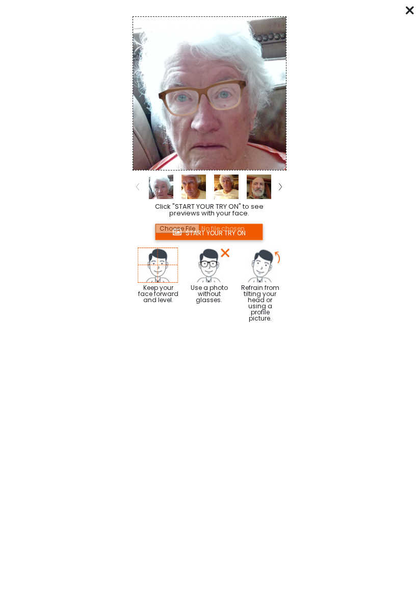
click at [160, 262] on img at bounding box center [158, 264] width 41 height 35
click at [236, 231] on input "file" at bounding box center [209, 231] width 108 height 17
